Goal: Task Accomplishment & Management: Use online tool/utility

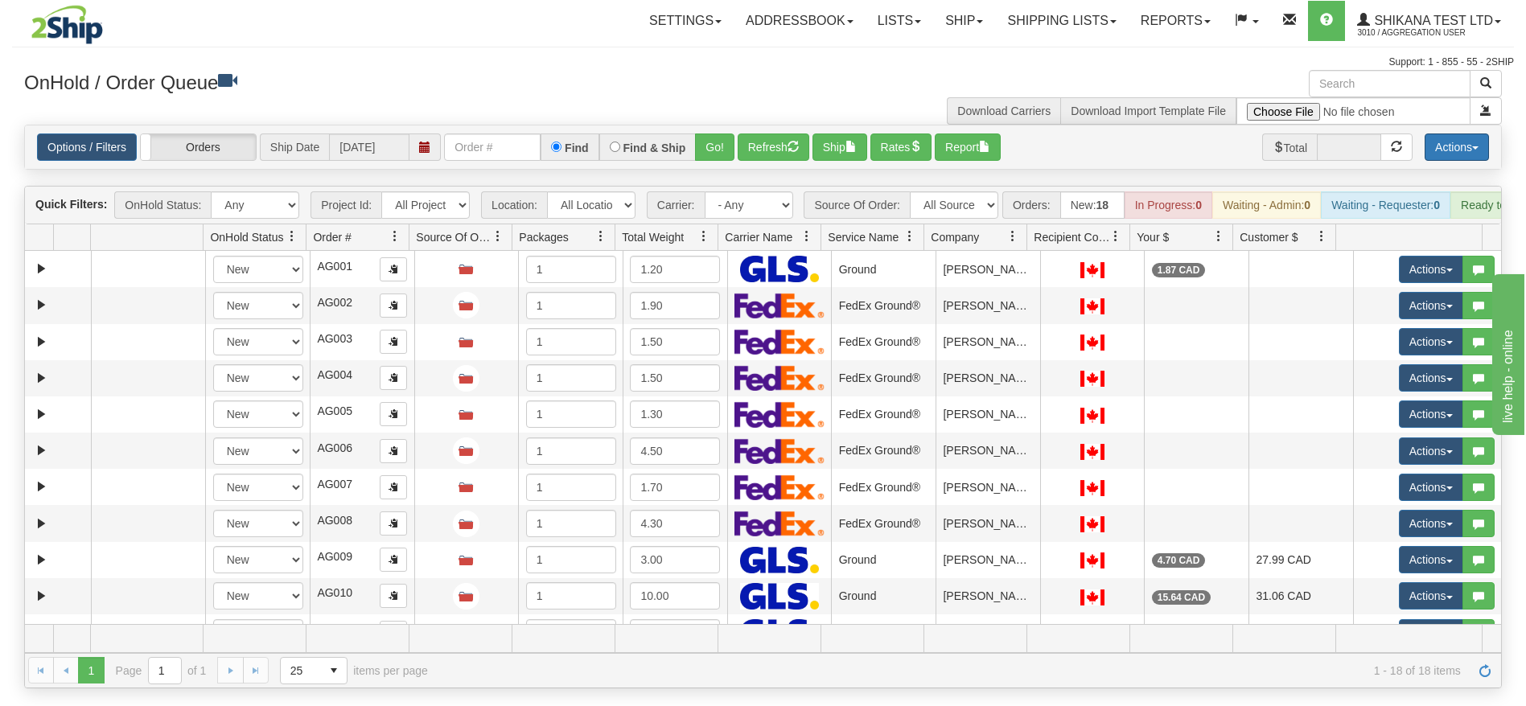
click at [1465, 156] on button "Actions" at bounding box center [1457, 147] width 64 height 27
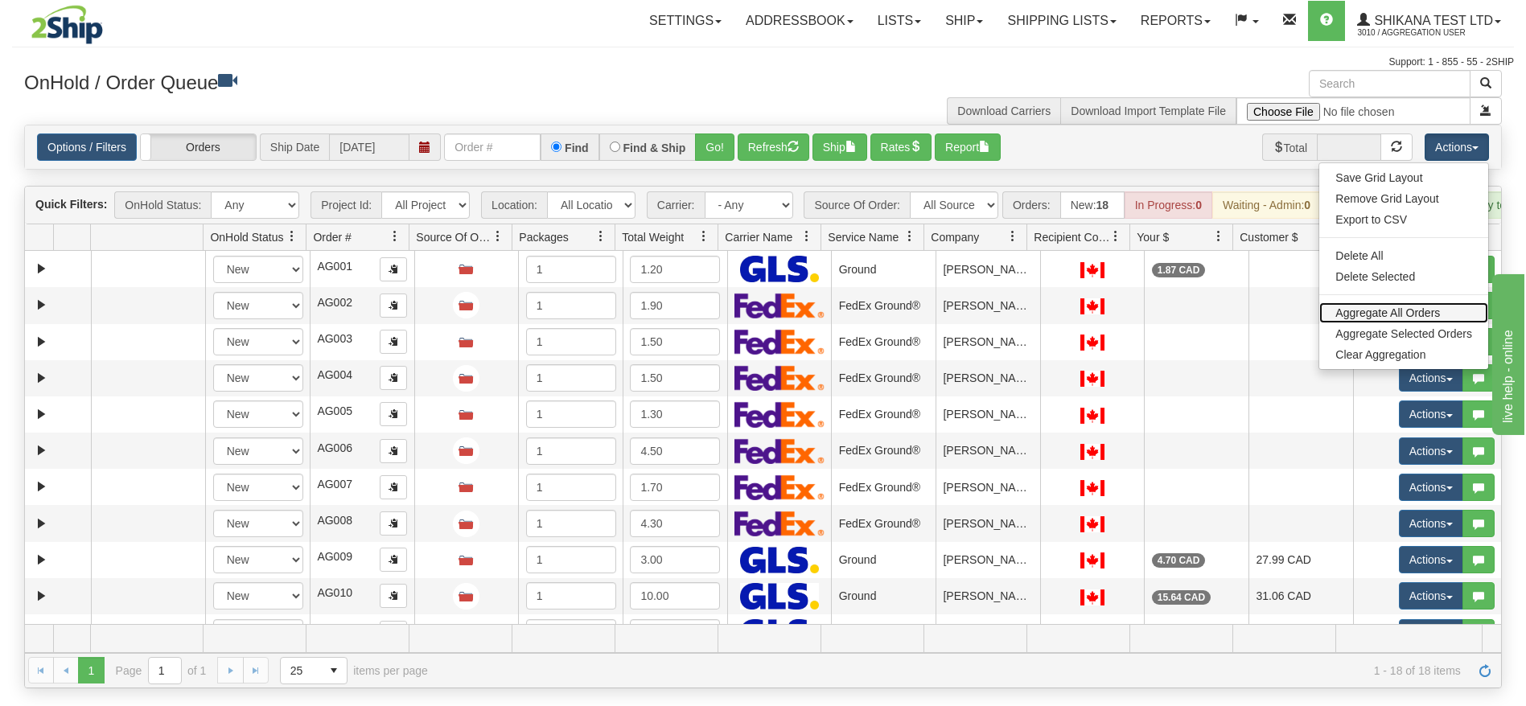
click at [1387, 306] on link "Aggregate All Orders" at bounding box center [1403, 312] width 169 height 21
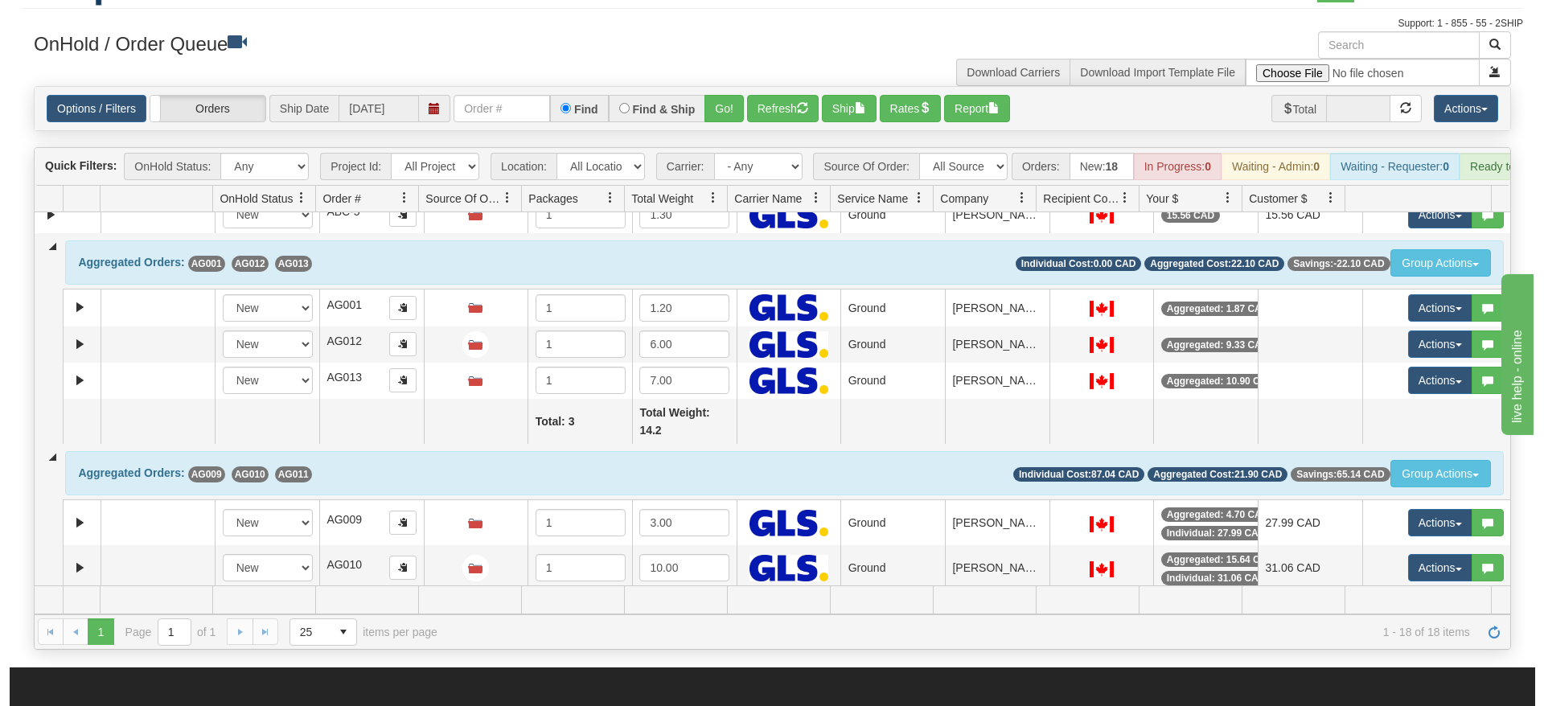
scroll to position [299, 0]
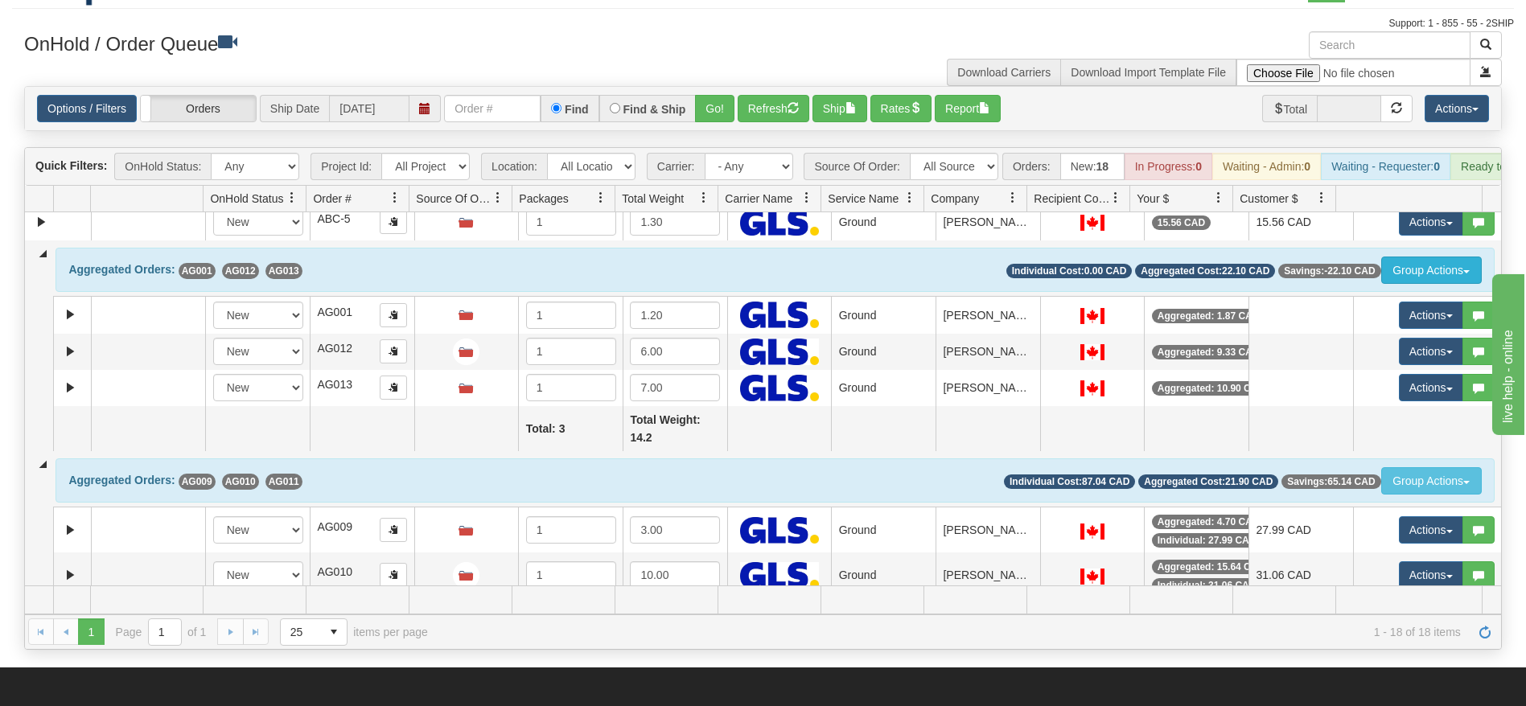
click at [1395, 282] on button "Group Actions" at bounding box center [1431, 270] width 101 height 27
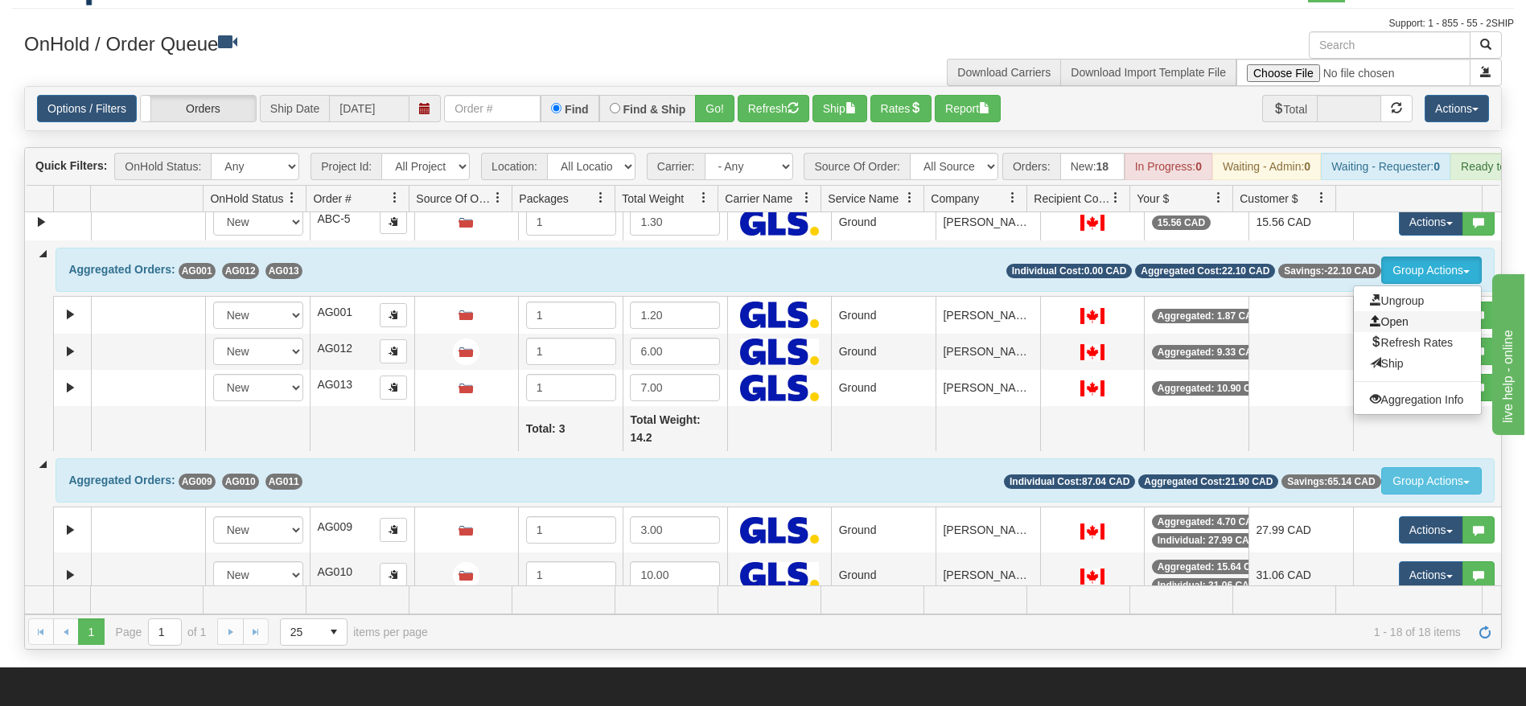
click at [1385, 328] on span "Open" at bounding box center [1389, 321] width 39 height 13
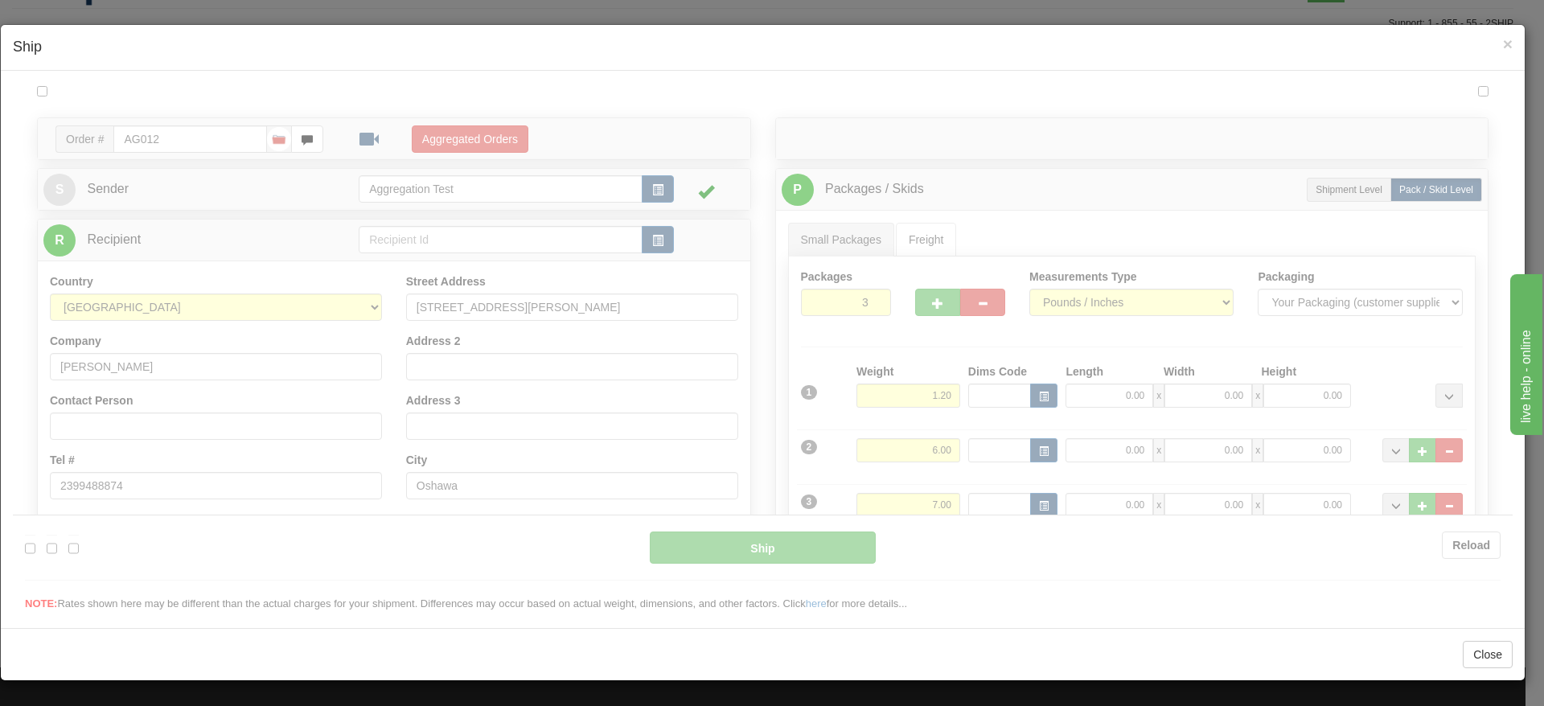
scroll to position [0, 0]
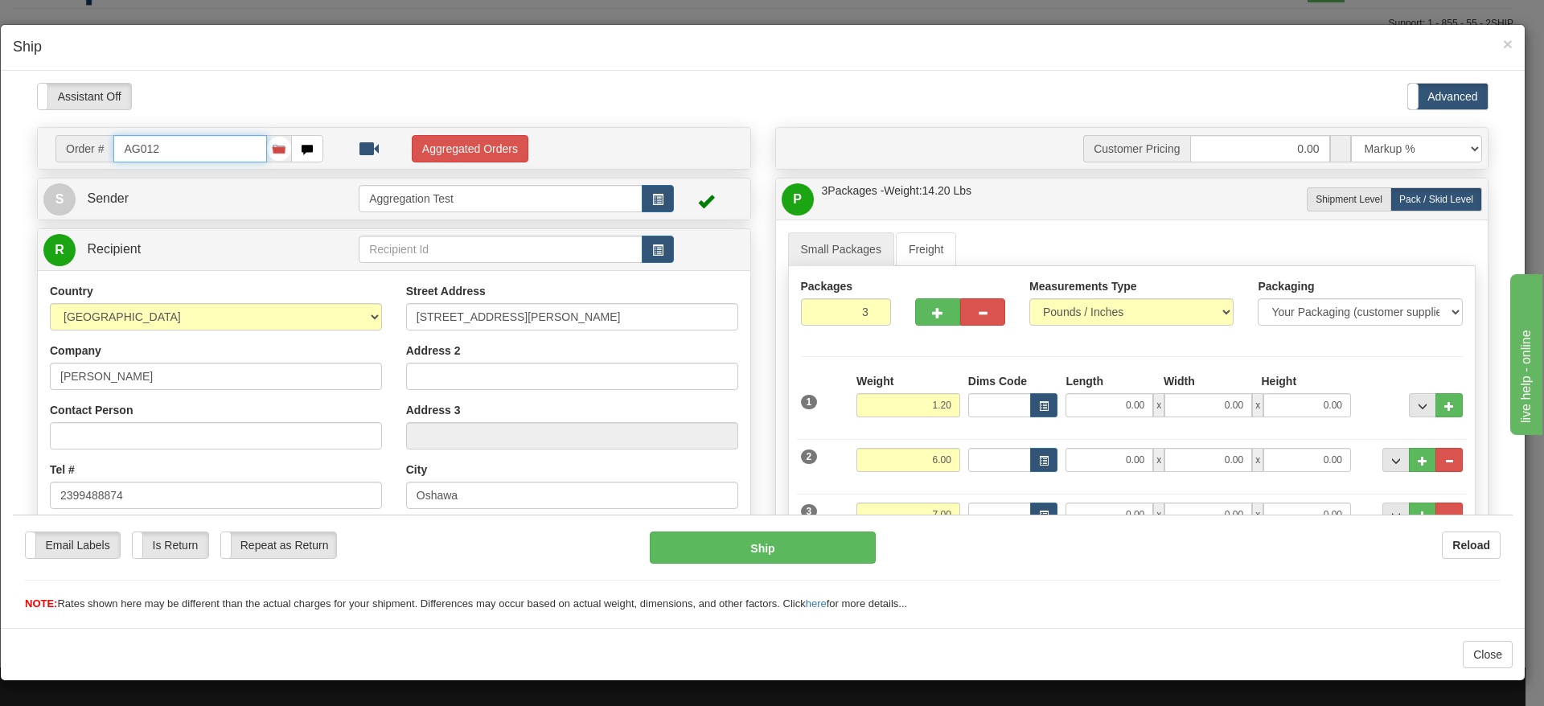
type input "1"
type input "15:46"
type input "16:00"
click at [464, 136] on button "Aggregated Orders" at bounding box center [470, 147] width 117 height 27
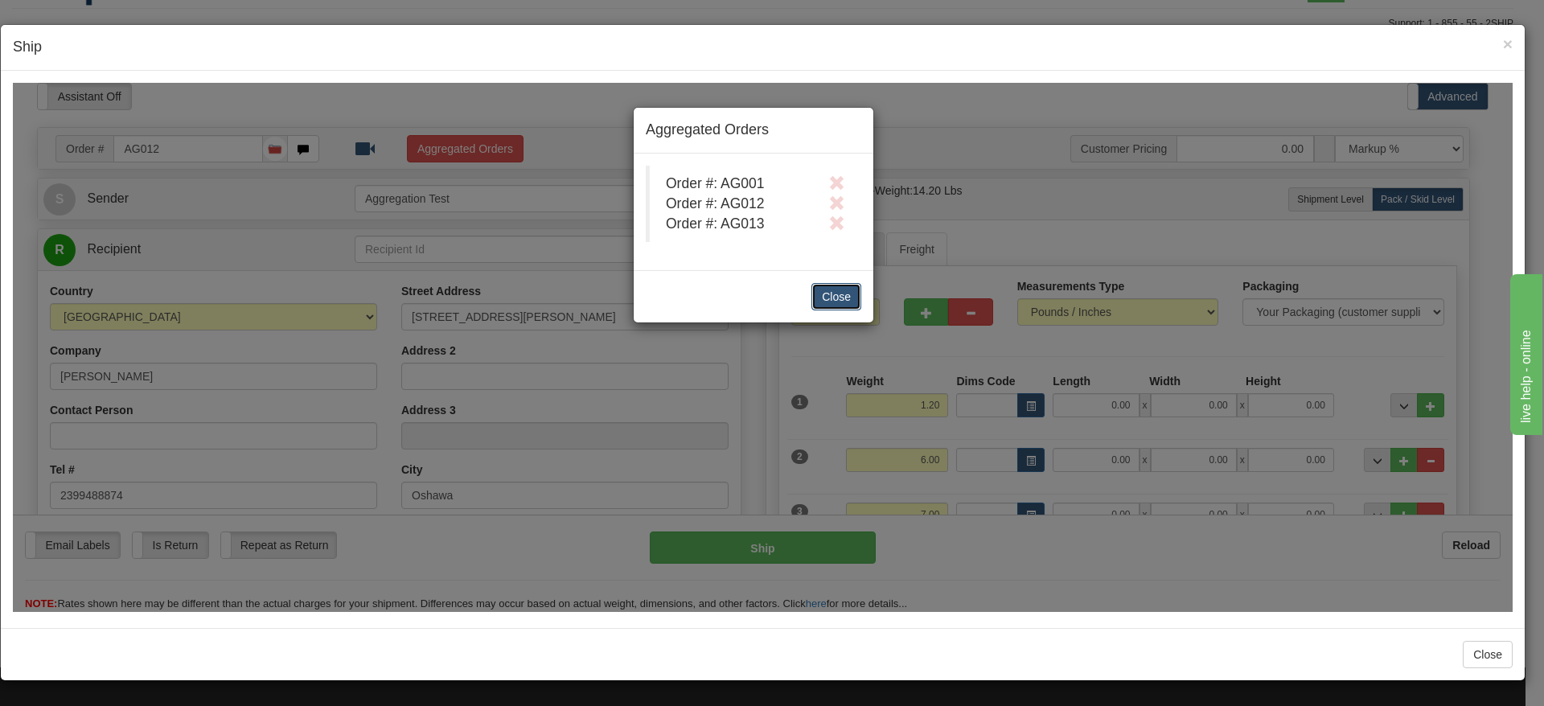
click at [827, 300] on button "Close" at bounding box center [837, 295] width 50 height 27
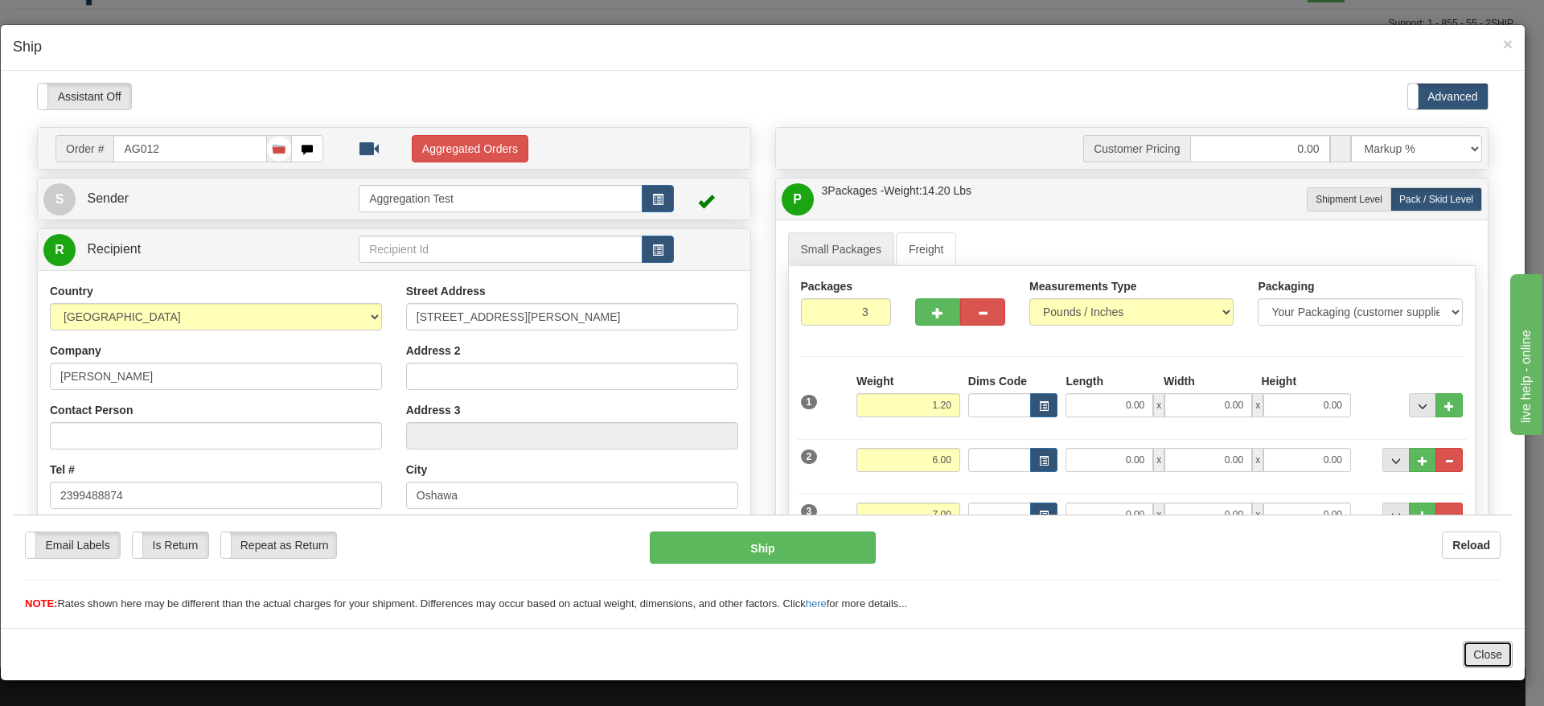
click at [1495, 662] on button "Close" at bounding box center [1488, 654] width 50 height 27
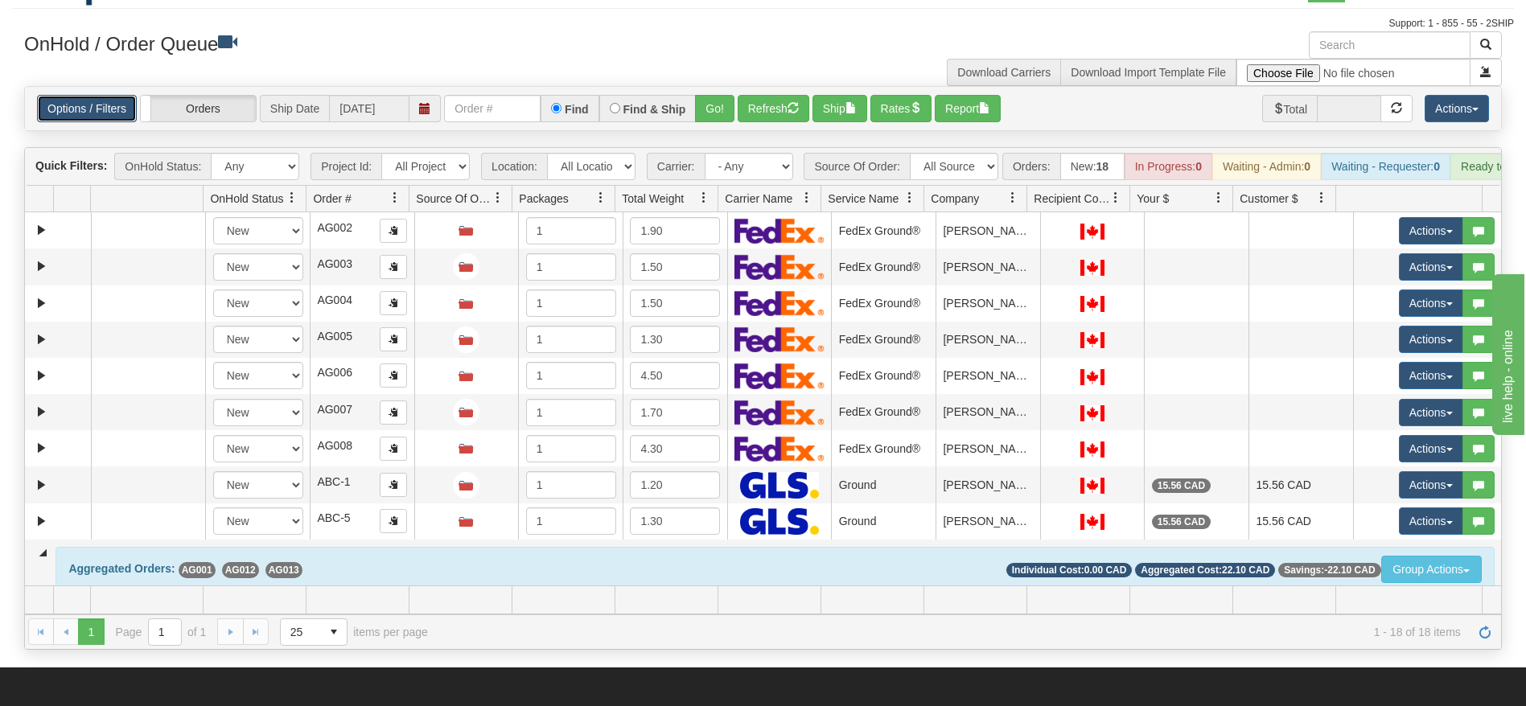
click at [107, 109] on link "Options / Filters" at bounding box center [87, 108] width 100 height 27
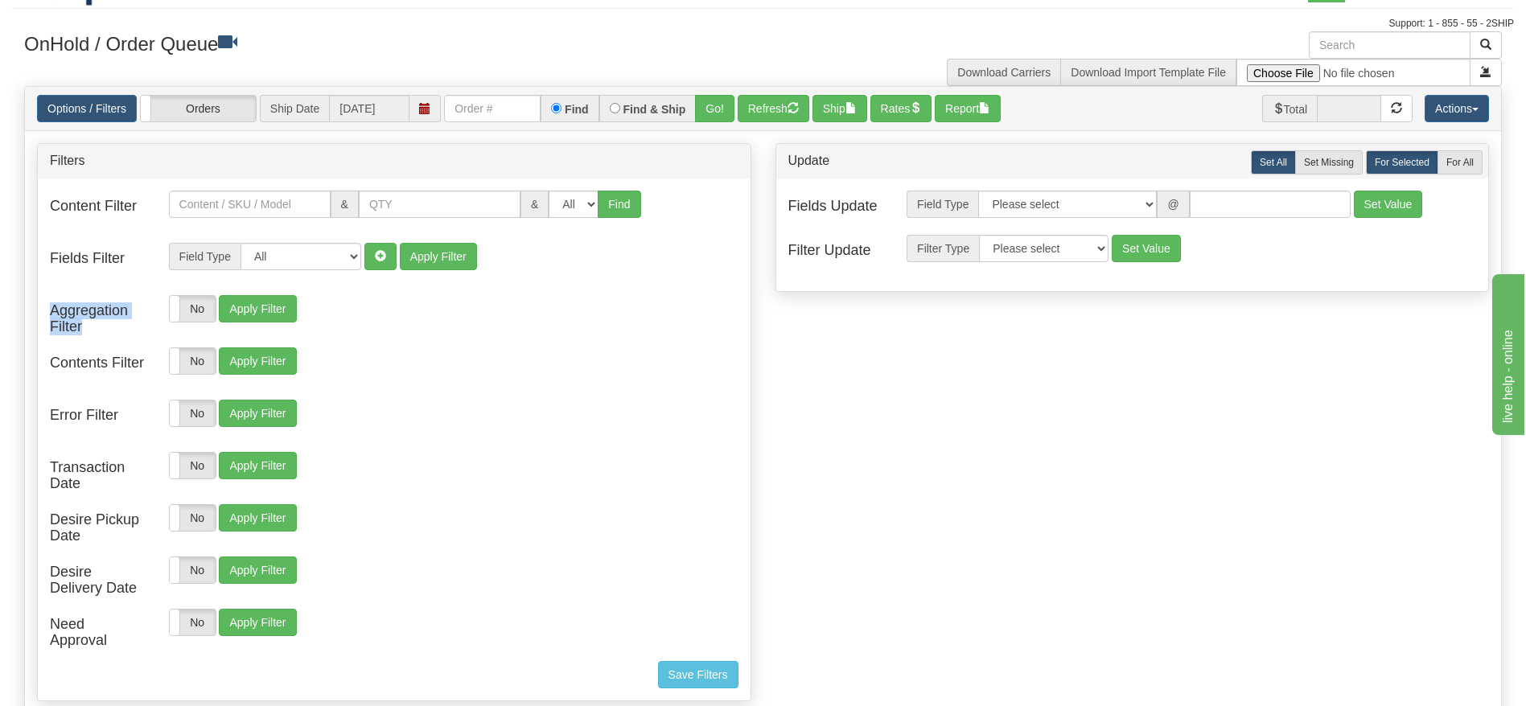
drag, startPoint x: 48, startPoint y: 318, endPoint x: 103, endPoint y: 325, distance: 55.2
click at [103, 325] on div "Aggregation Filter" at bounding box center [97, 319] width 119 height 48
click at [103, 326] on h4 "Aggregation Filter" at bounding box center [97, 319] width 95 height 32
click at [194, 308] on label "No" at bounding box center [193, 309] width 46 height 26
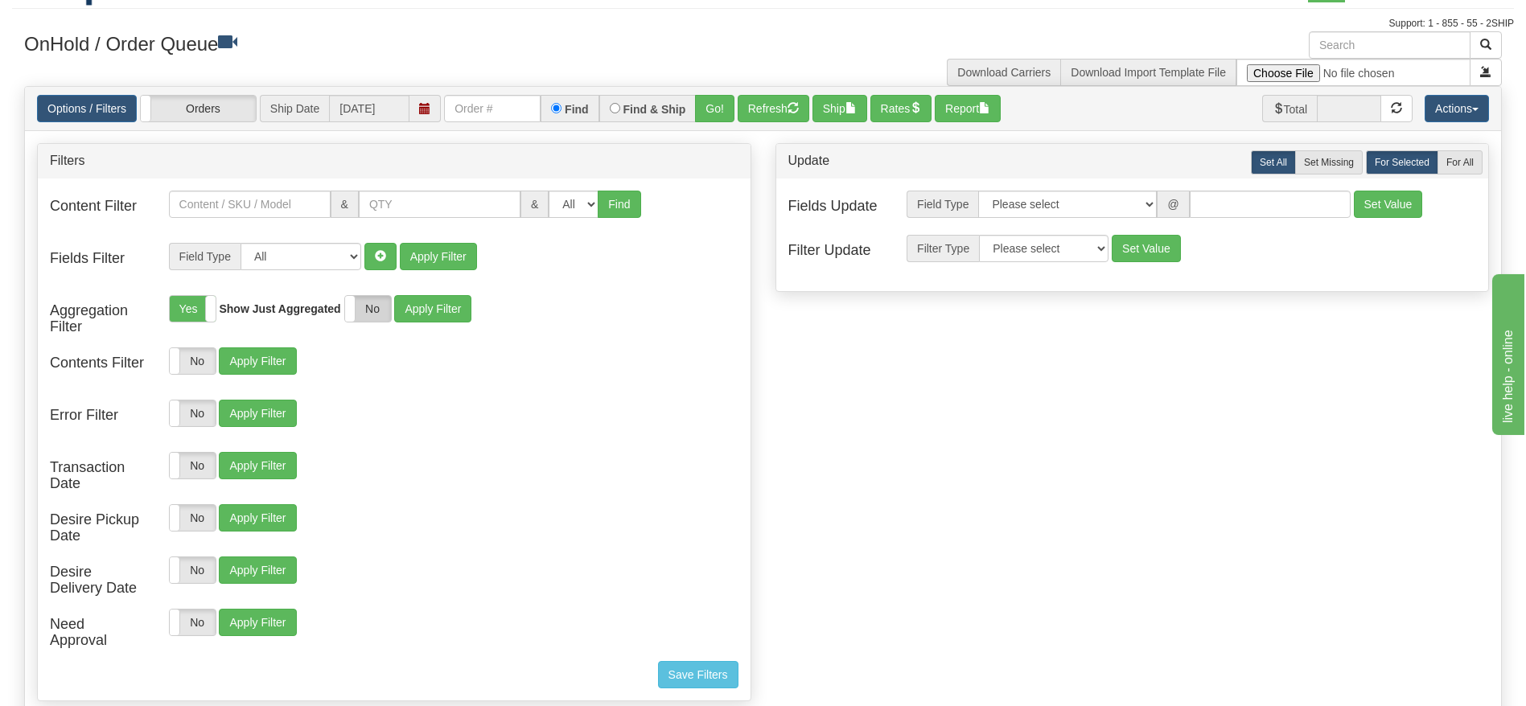
click at [362, 303] on label "No" at bounding box center [368, 309] width 46 height 26
click at [433, 293] on div "Content Filter & & All 1 2 3 4 5 6 7 8 9 10 11 12 13" at bounding box center [394, 440] width 713 height 522
click at [434, 310] on button "Apply Filter" at bounding box center [432, 308] width 77 height 27
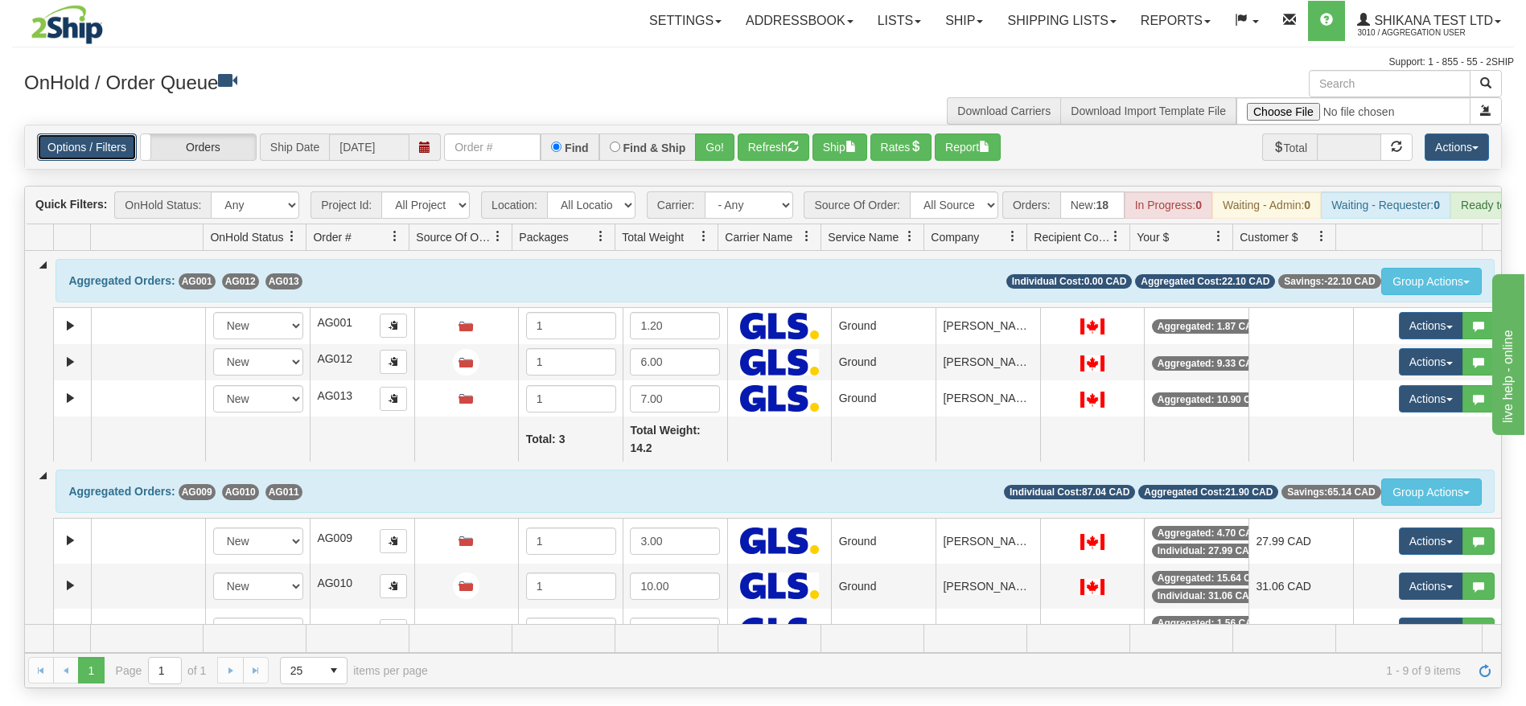
click at [78, 145] on link "Options / Filters" at bounding box center [87, 147] width 100 height 27
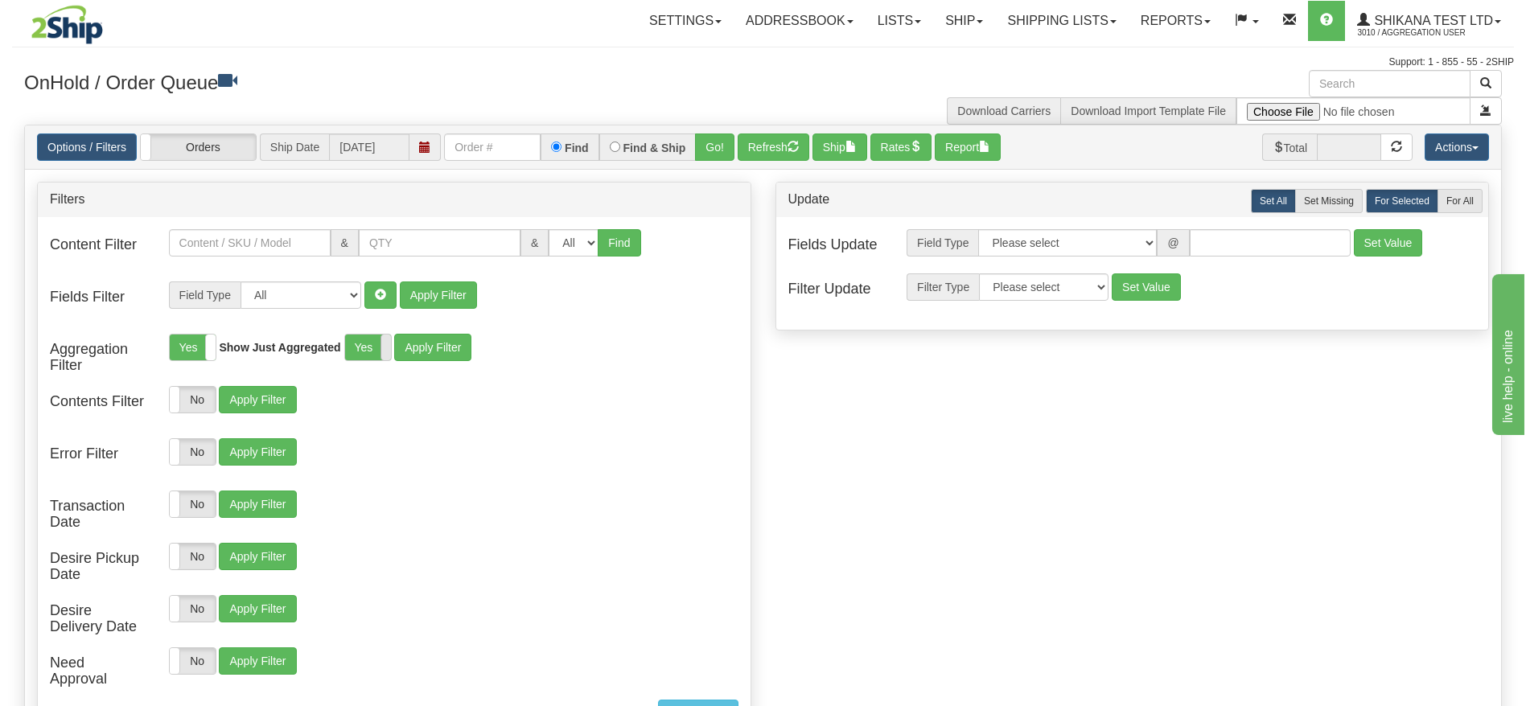
click at [383, 347] on span at bounding box center [390, 348] width 21 height 26
click at [199, 346] on label "Yes" at bounding box center [193, 348] width 46 height 26
click at [254, 347] on button "Apply Filter" at bounding box center [257, 347] width 77 height 27
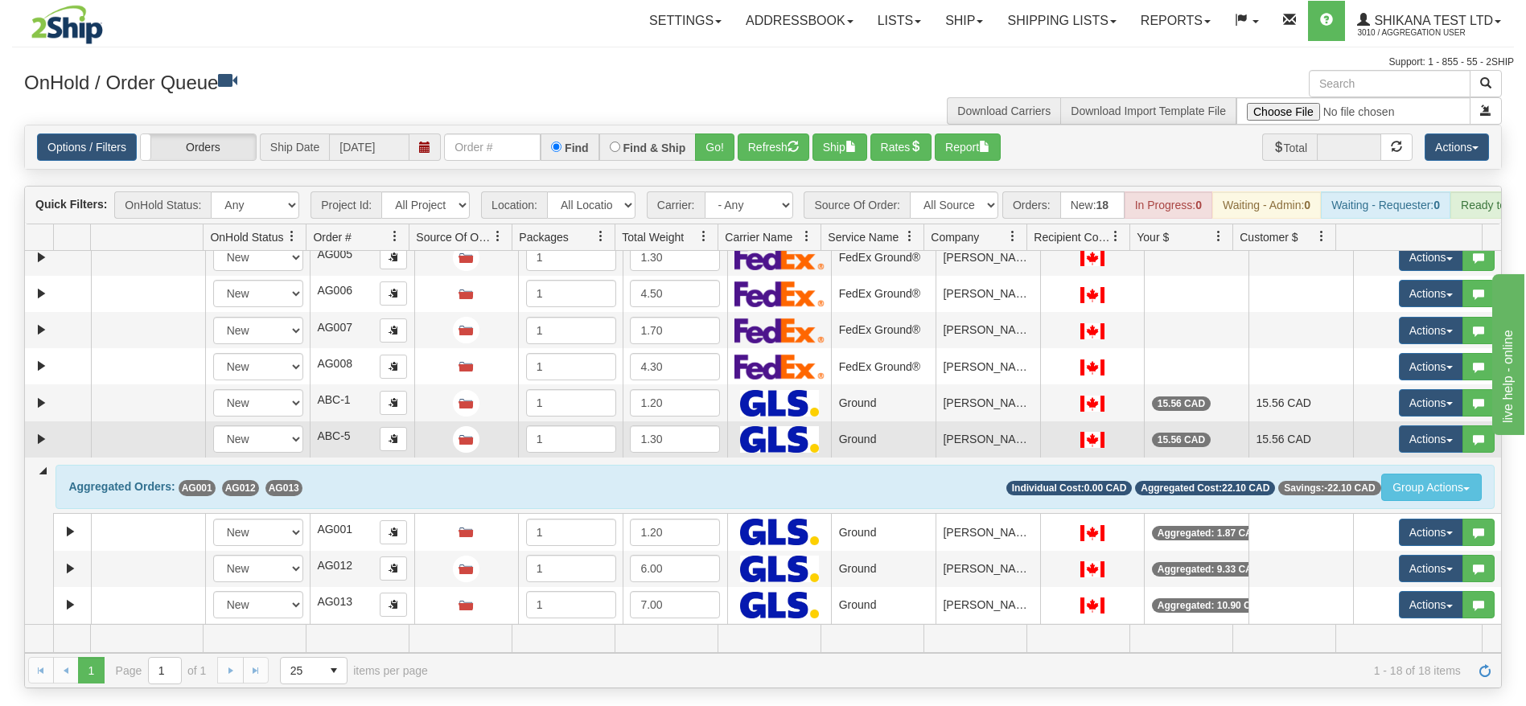
scroll to position [241, 0]
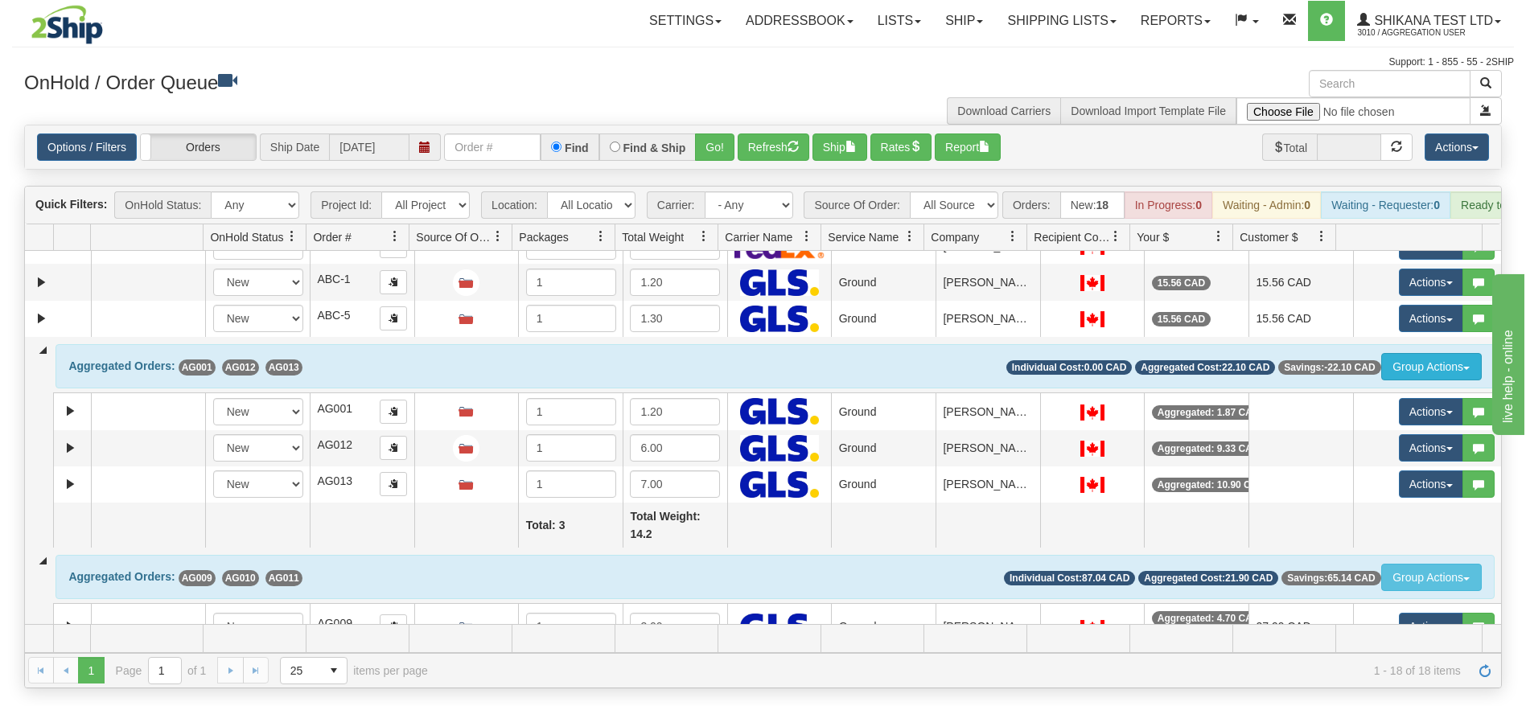
click at [1381, 380] on button "Group Actions" at bounding box center [1431, 366] width 101 height 27
click at [597, 48] on div "Toggle navigation Settings Shipping Preferences Fields Preferences New Recipien…" at bounding box center [763, 35] width 1502 height 70
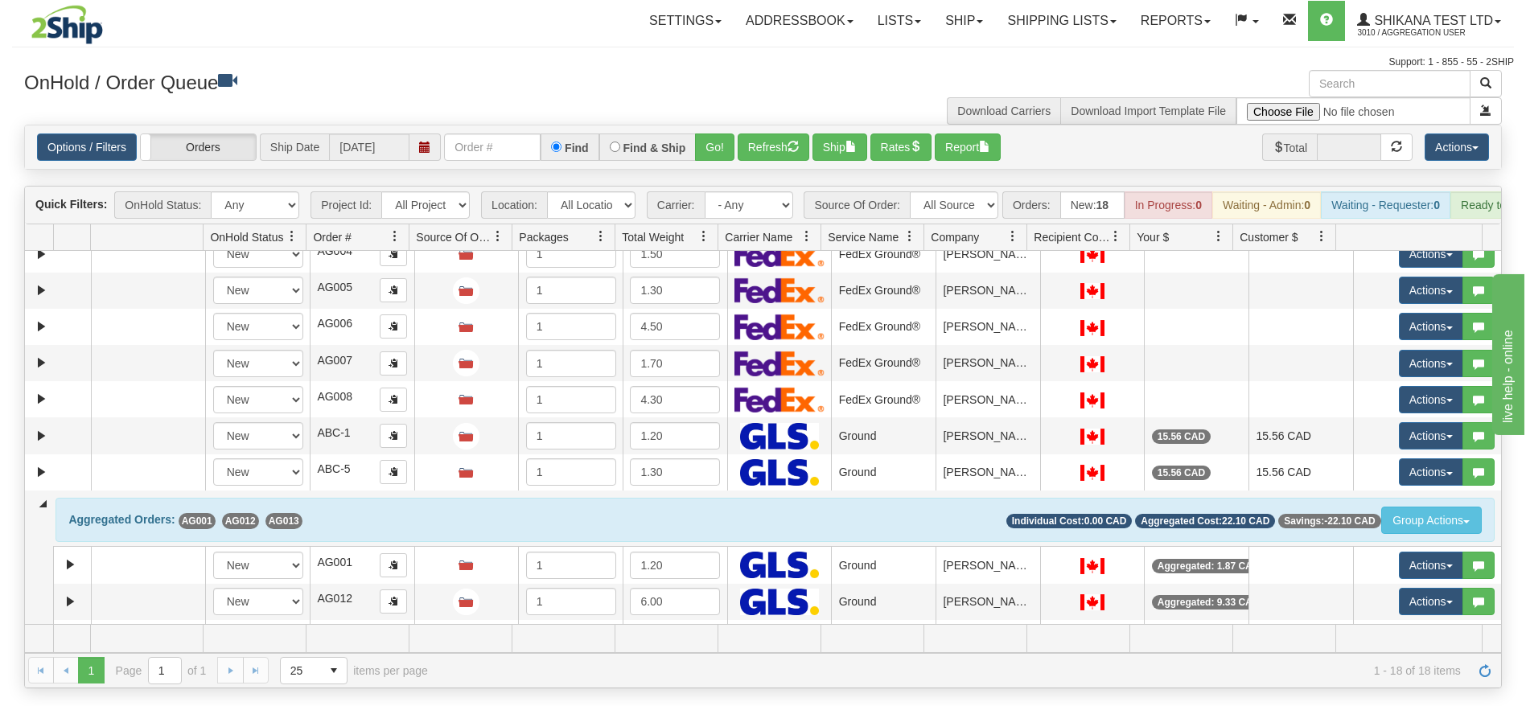
scroll to position [0, 0]
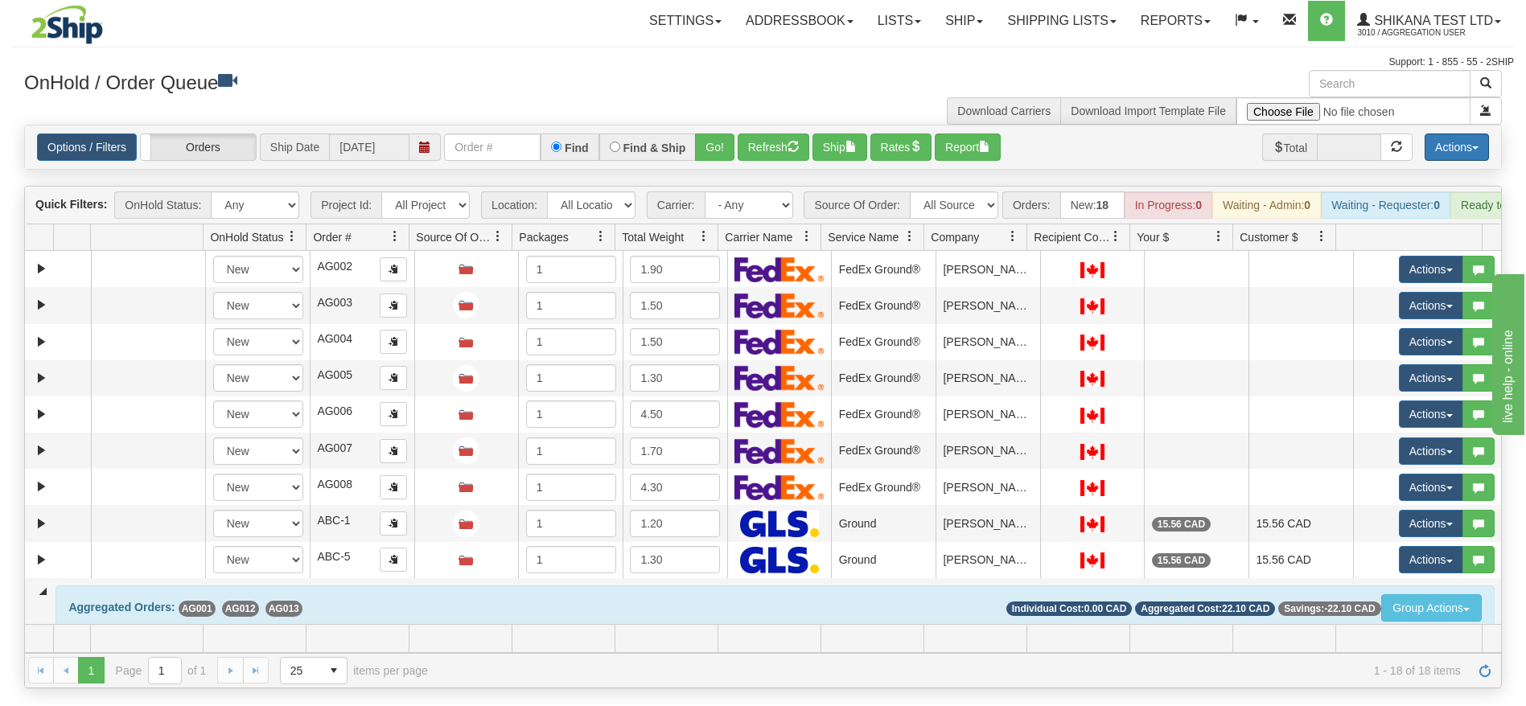
click at [1440, 143] on button "Actions" at bounding box center [1457, 147] width 64 height 27
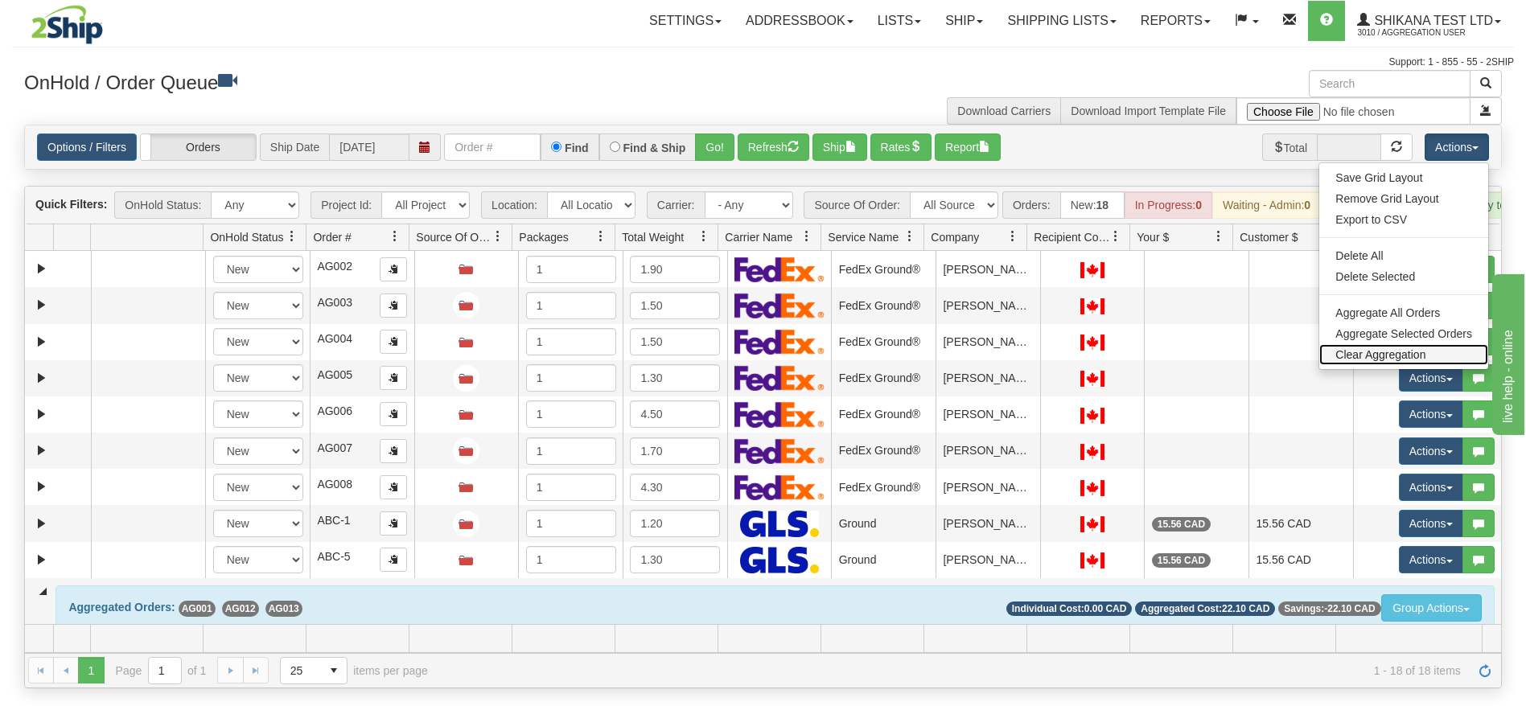
click at [1377, 355] on link "Clear Aggregation" at bounding box center [1403, 354] width 169 height 21
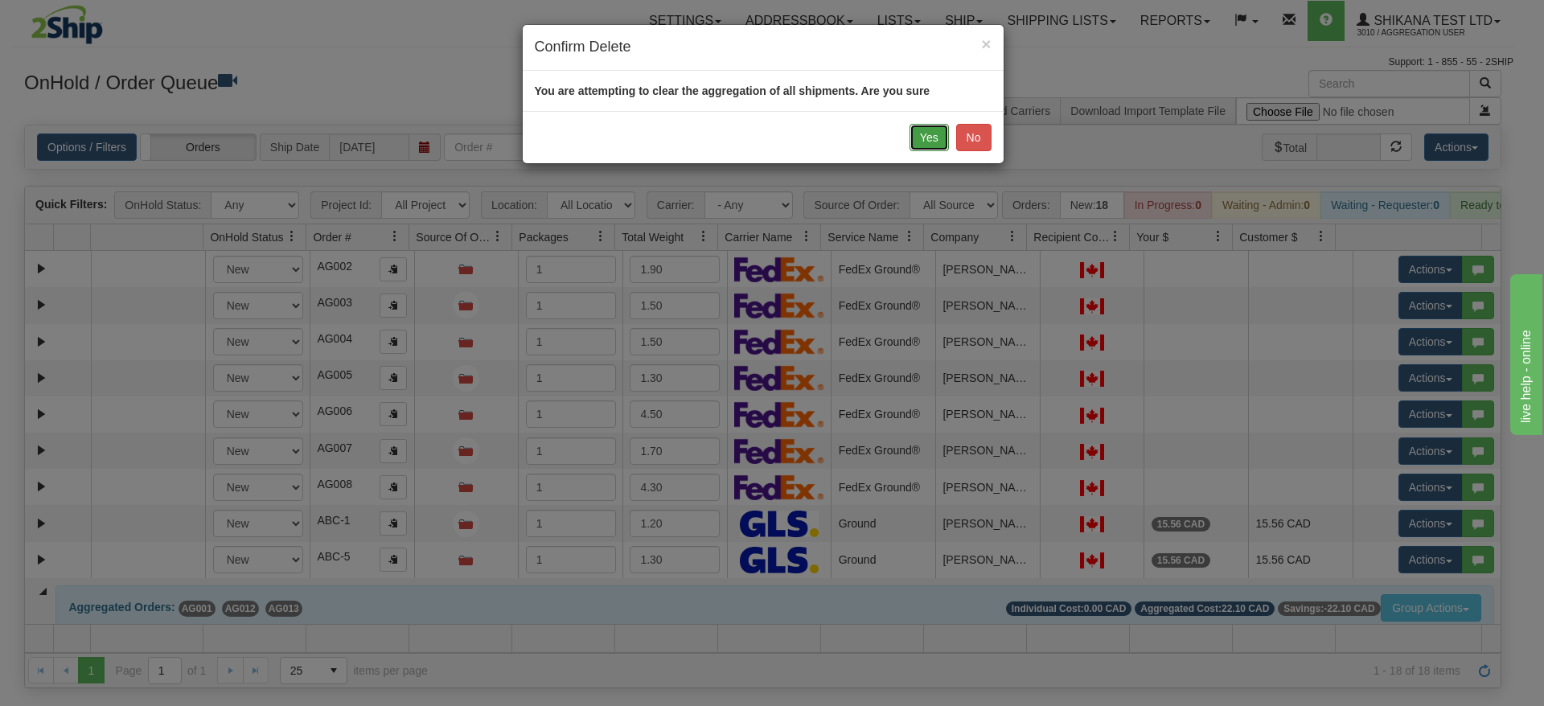
click at [927, 137] on button "Yes" at bounding box center [929, 137] width 39 height 27
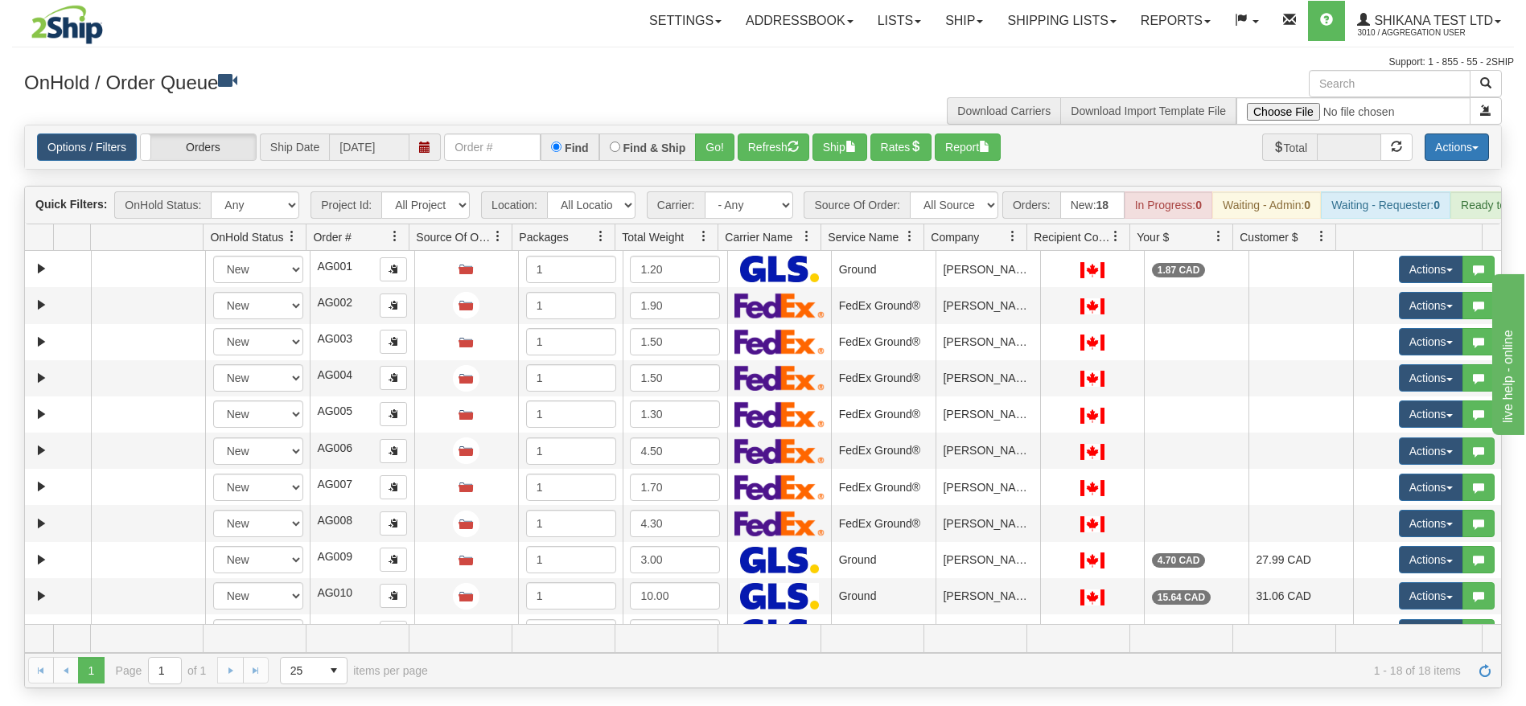
click at [1481, 146] on button "Actions" at bounding box center [1457, 147] width 64 height 27
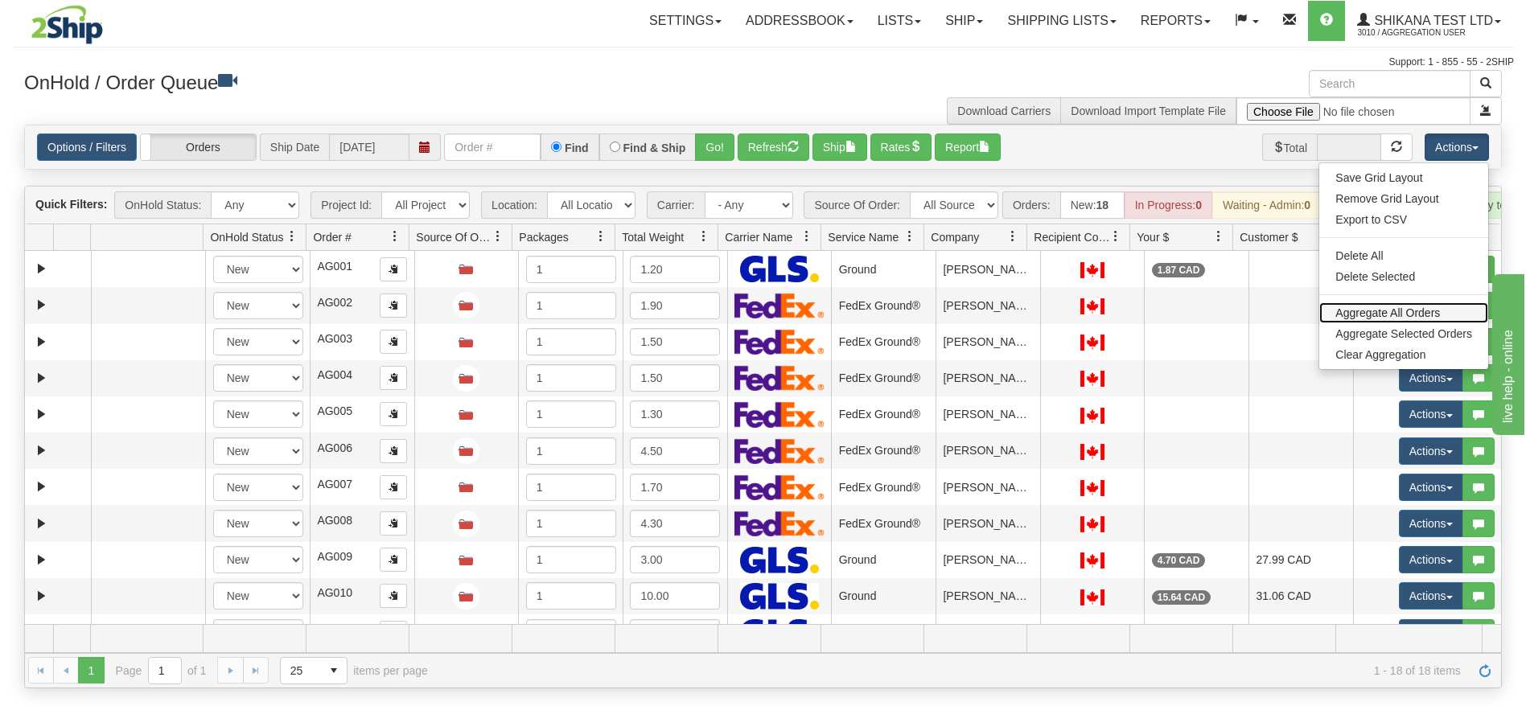
click at [1383, 314] on link "Aggregate All Orders" at bounding box center [1403, 312] width 169 height 21
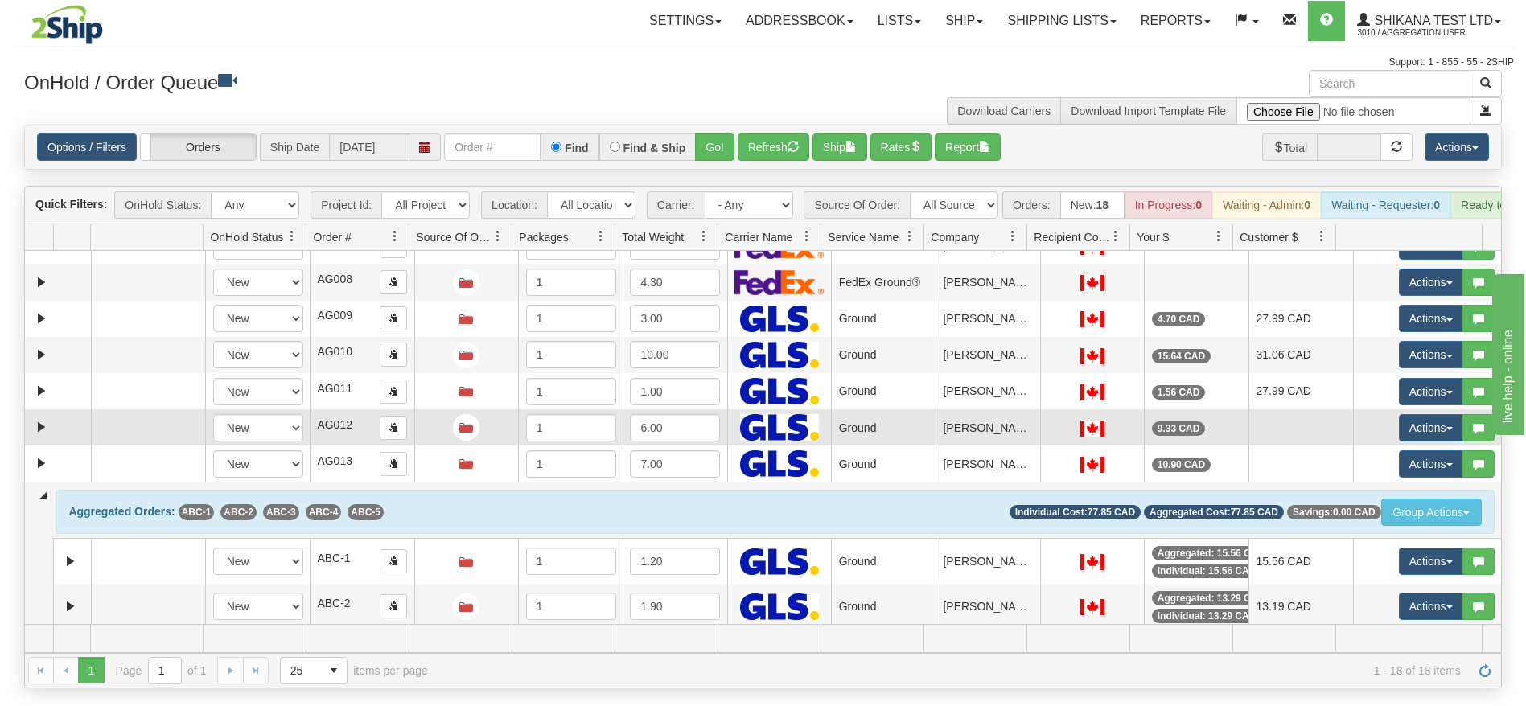
scroll to position [426, 0]
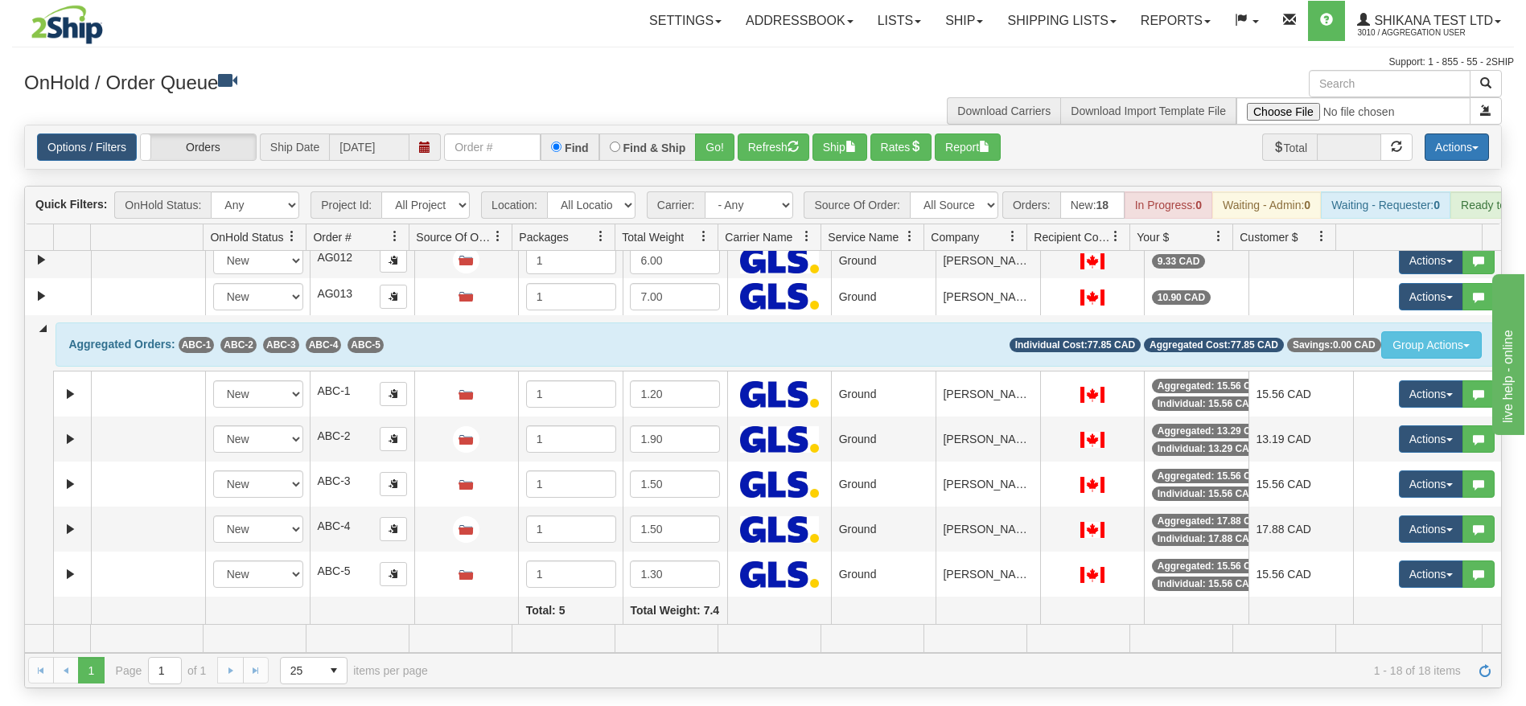
click at [1446, 155] on button "Actions" at bounding box center [1457, 147] width 64 height 27
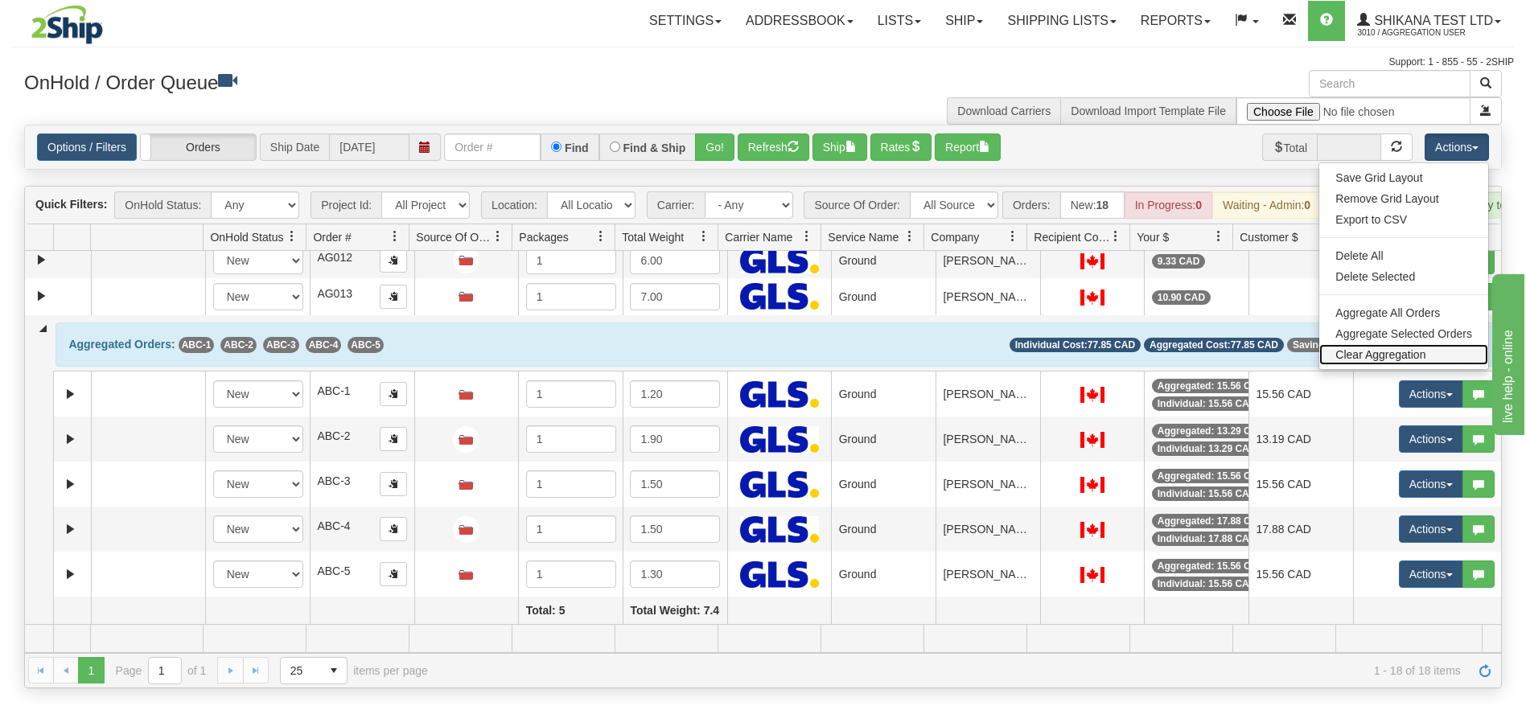
click at [1380, 350] on link "Clear Aggregation" at bounding box center [1403, 354] width 169 height 21
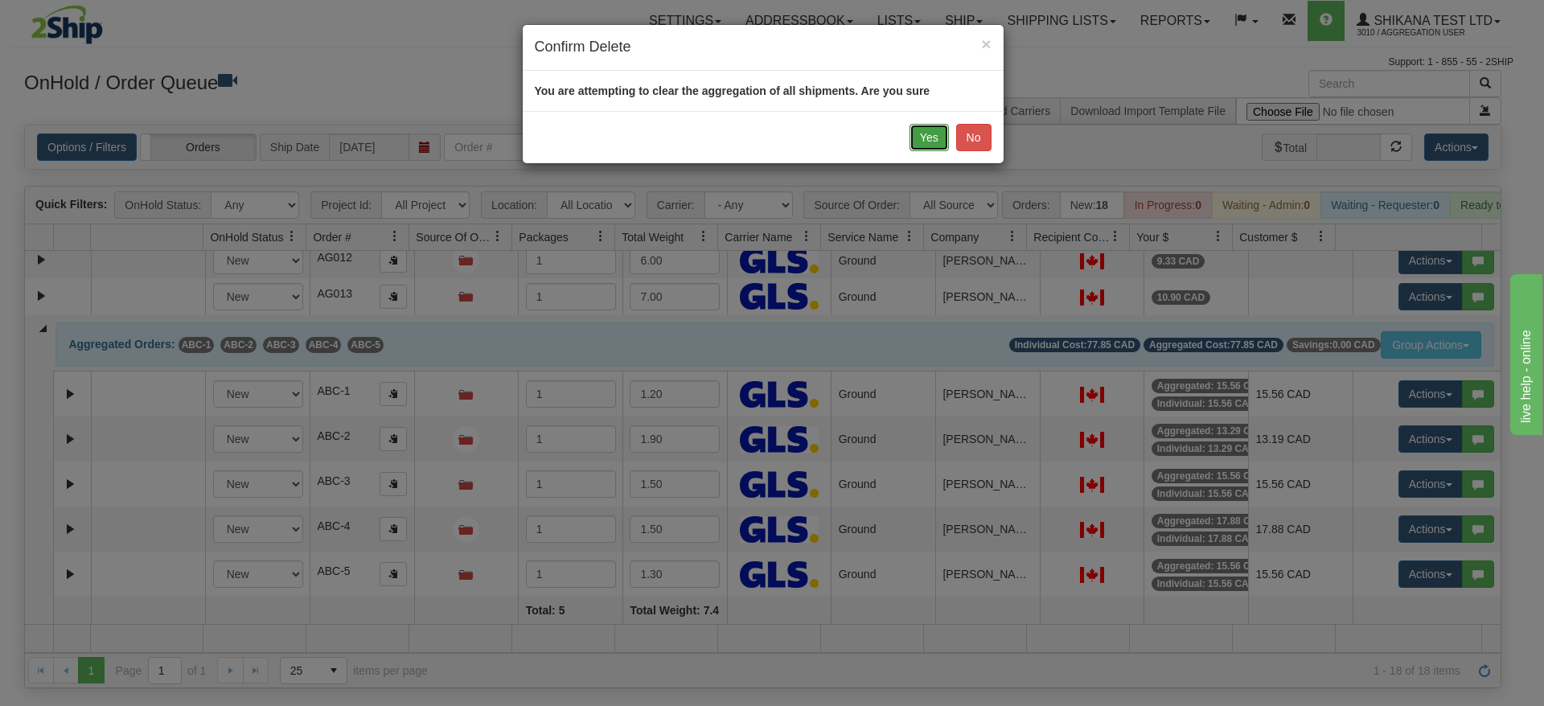
click at [944, 140] on button "Yes" at bounding box center [929, 137] width 39 height 27
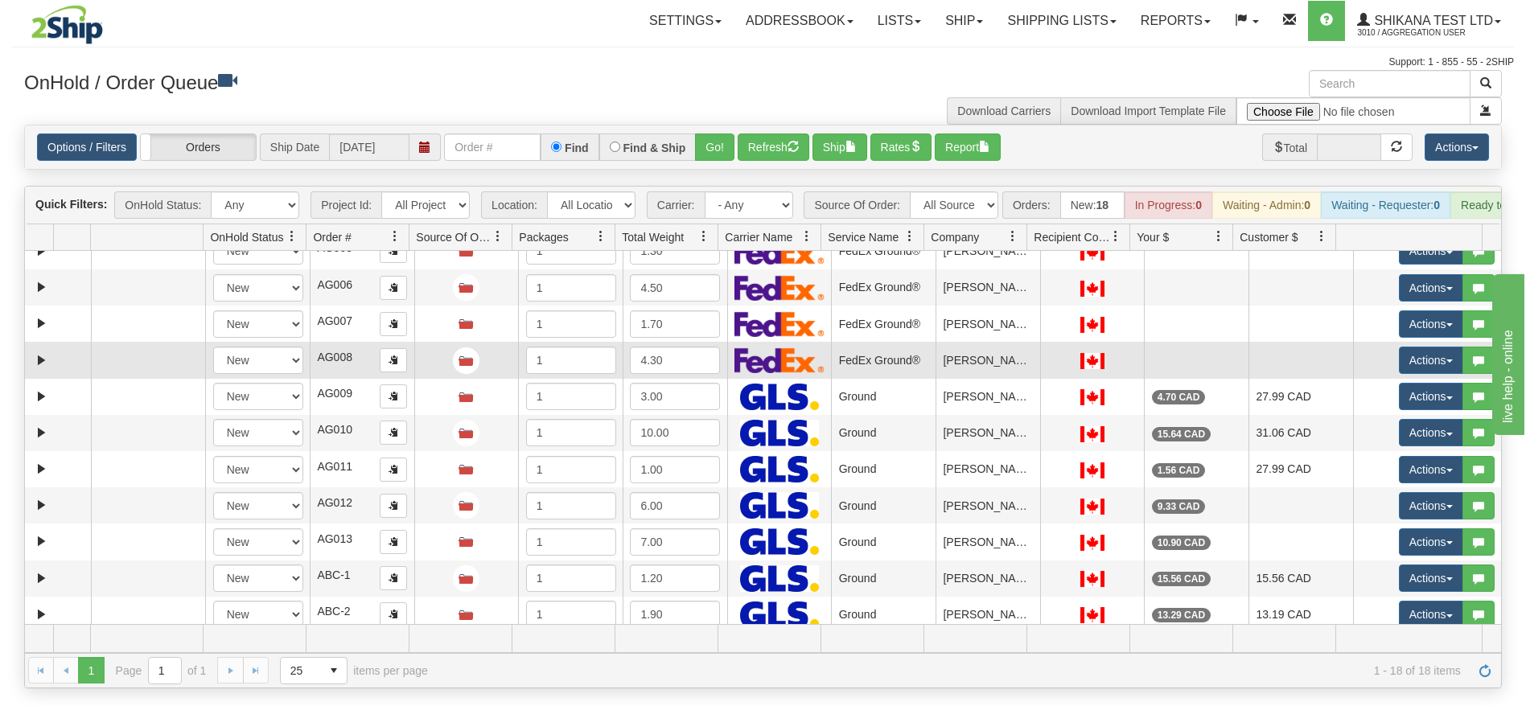
scroll to position [0, 0]
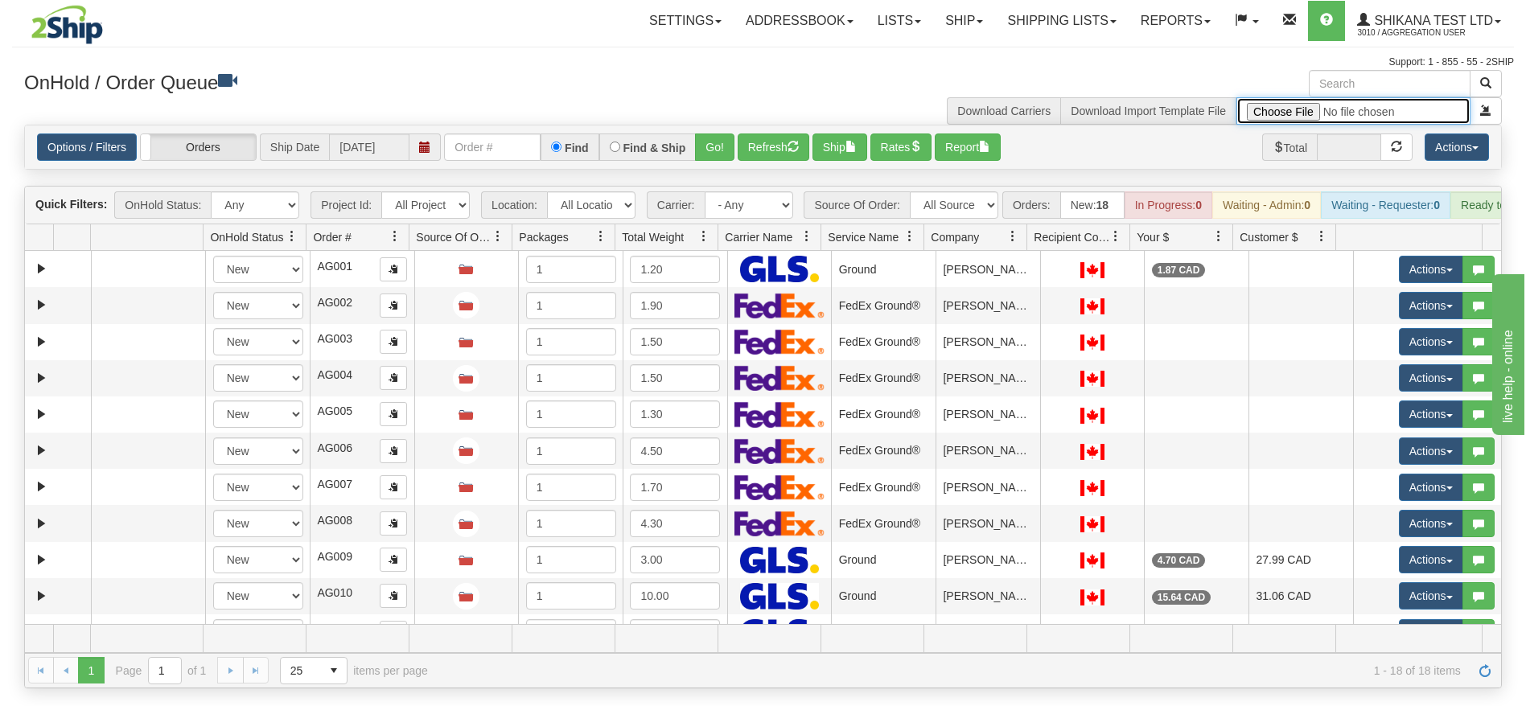
click at [1300, 113] on input "file" at bounding box center [1353, 110] width 234 height 27
type input "C:\fakepath\Test Aggregation Template.xlsx"
click at [1479, 115] on button "button" at bounding box center [1486, 110] width 32 height 27
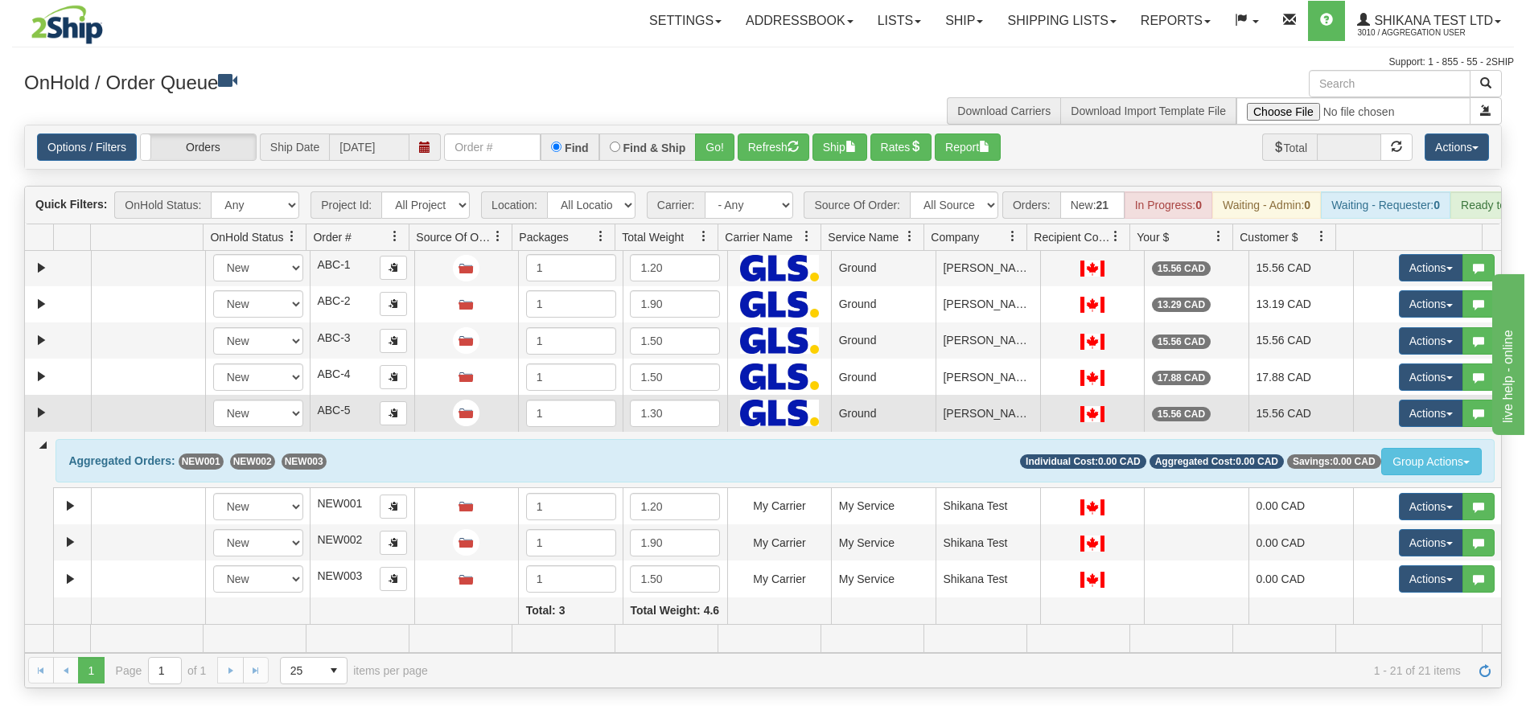
scroll to position [492, 0]
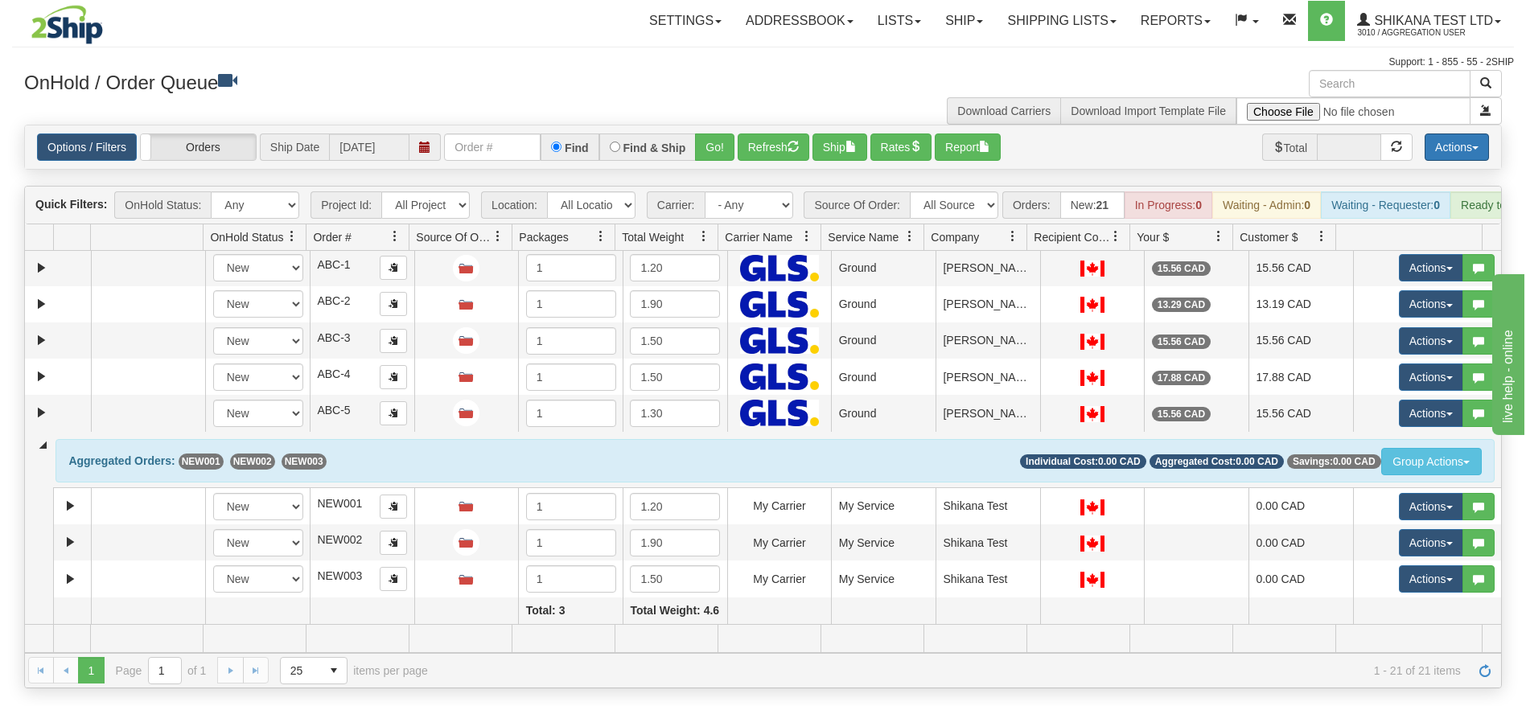
click at [1445, 147] on button "Actions" at bounding box center [1457, 147] width 64 height 27
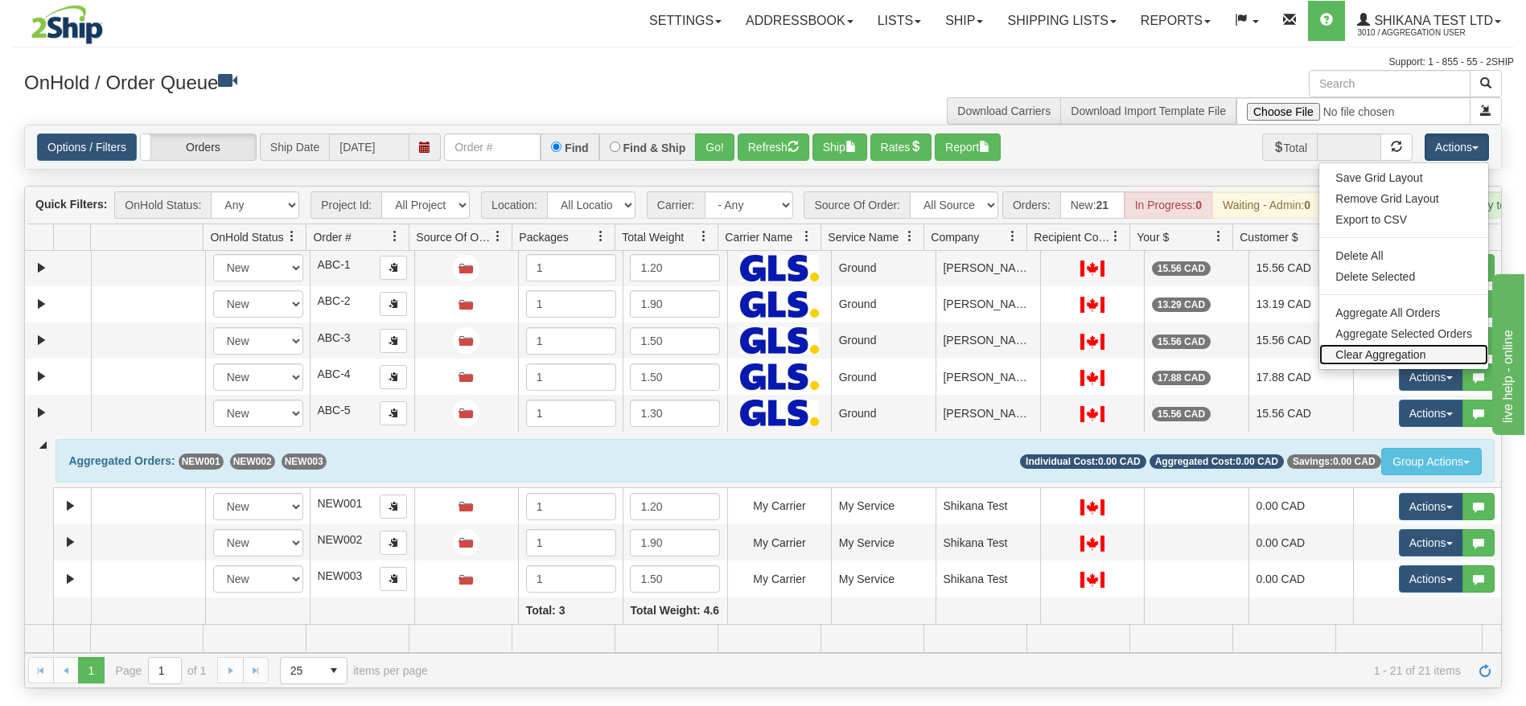
click at [1382, 352] on link "Clear Aggregation" at bounding box center [1403, 354] width 169 height 21
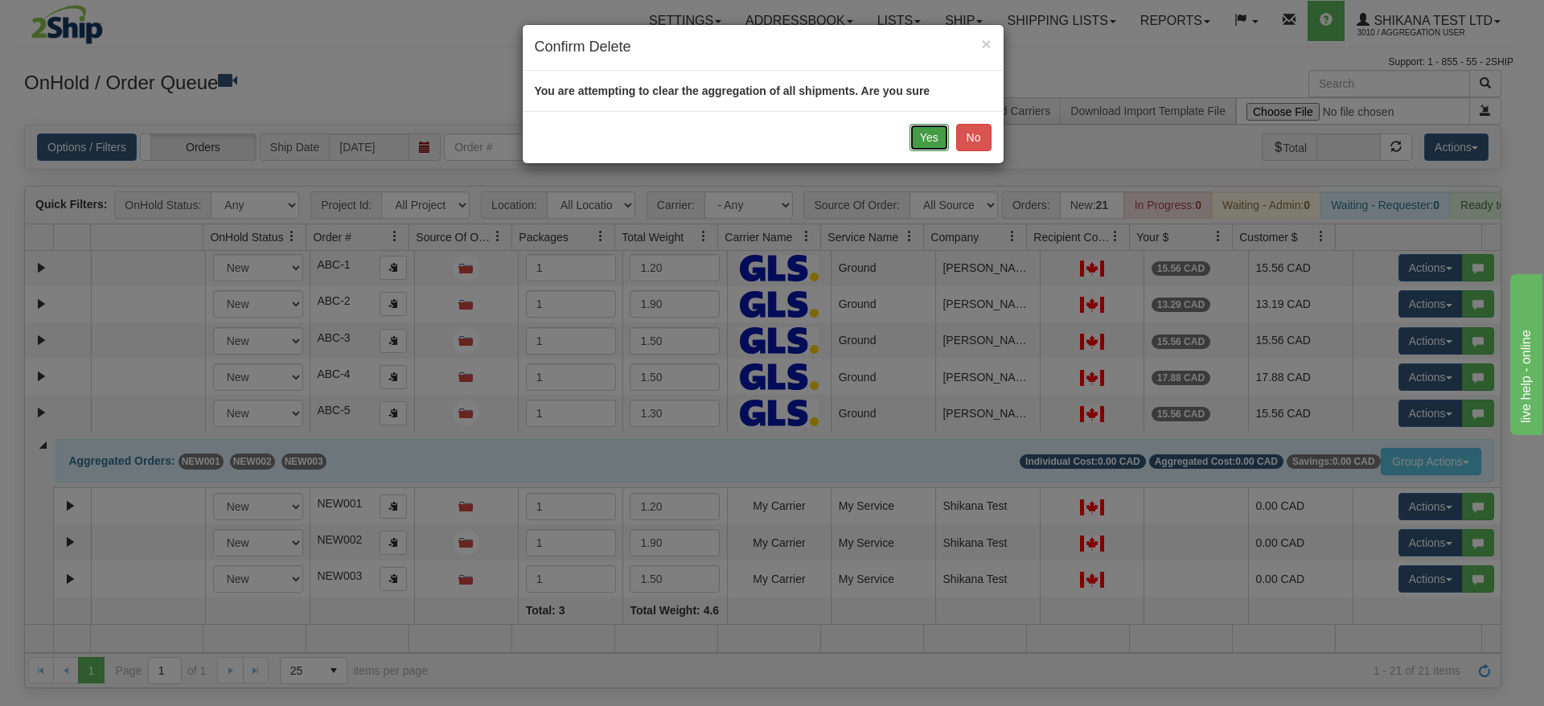
click at [928, 127] on button "Yes" at bounding box center [929, 137] width 39 height 27
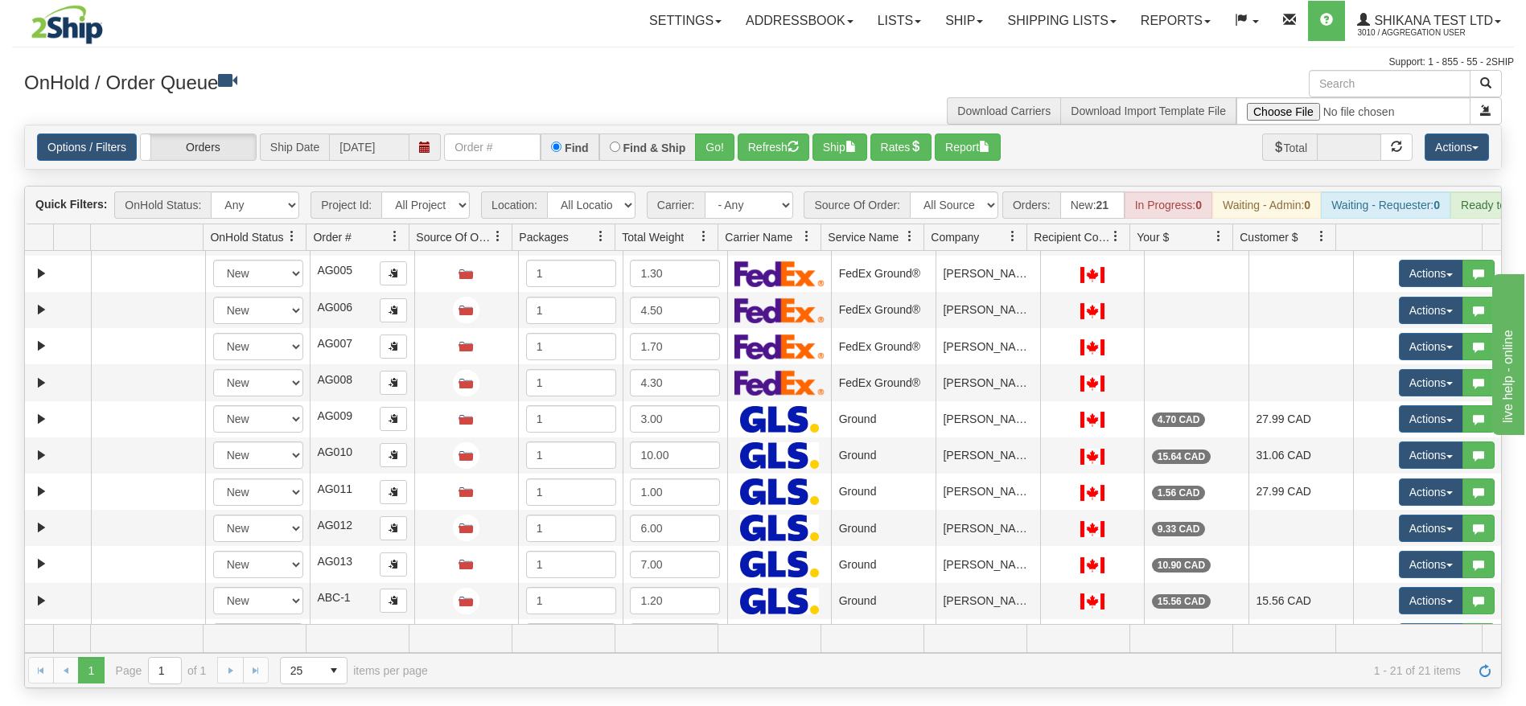
scroll to position [0, 0]
